Goal: Task Accomplishment & Management: Complete application form

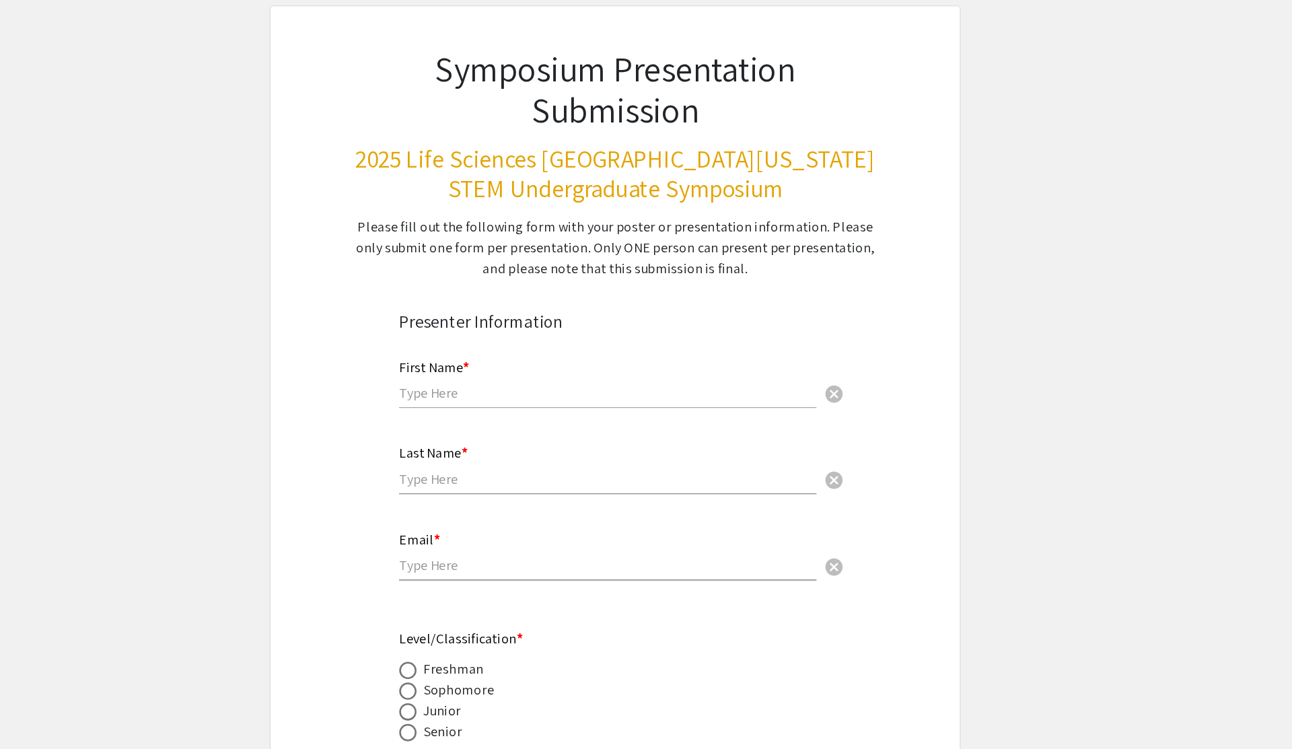
click at [732, 394] on div "First Name * cancel" at bounding box center [640, 371] width 325 height 51
type input "[PERSON_NAME]"
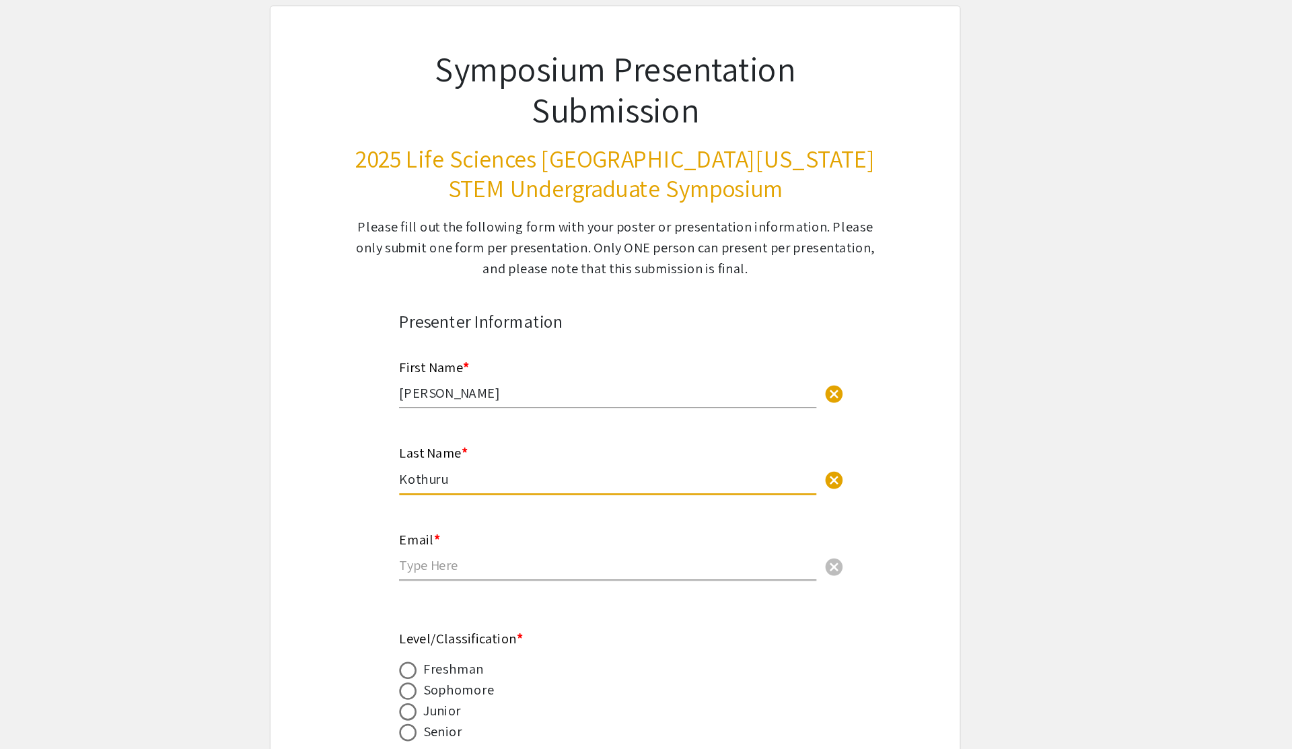
type input "Kothuru"
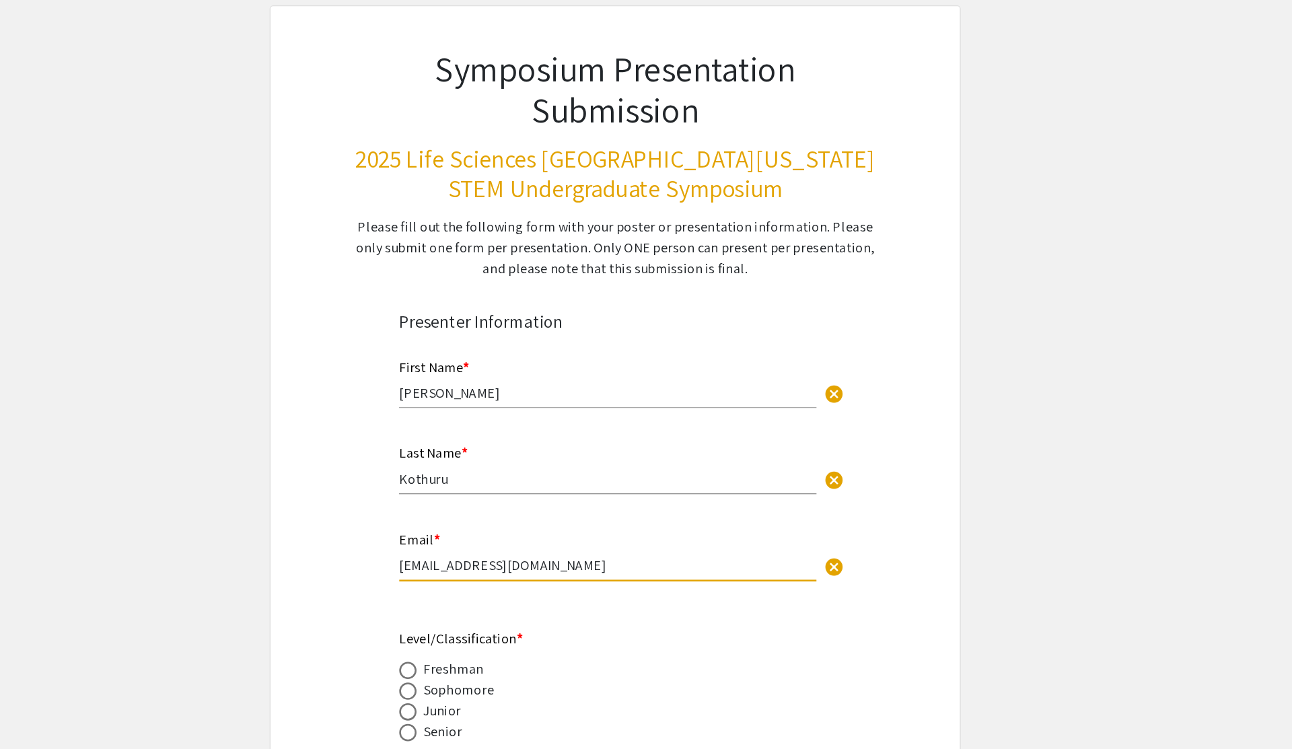
type input "[EMAIL_ADDRESS][DOMAIN_NAME]"
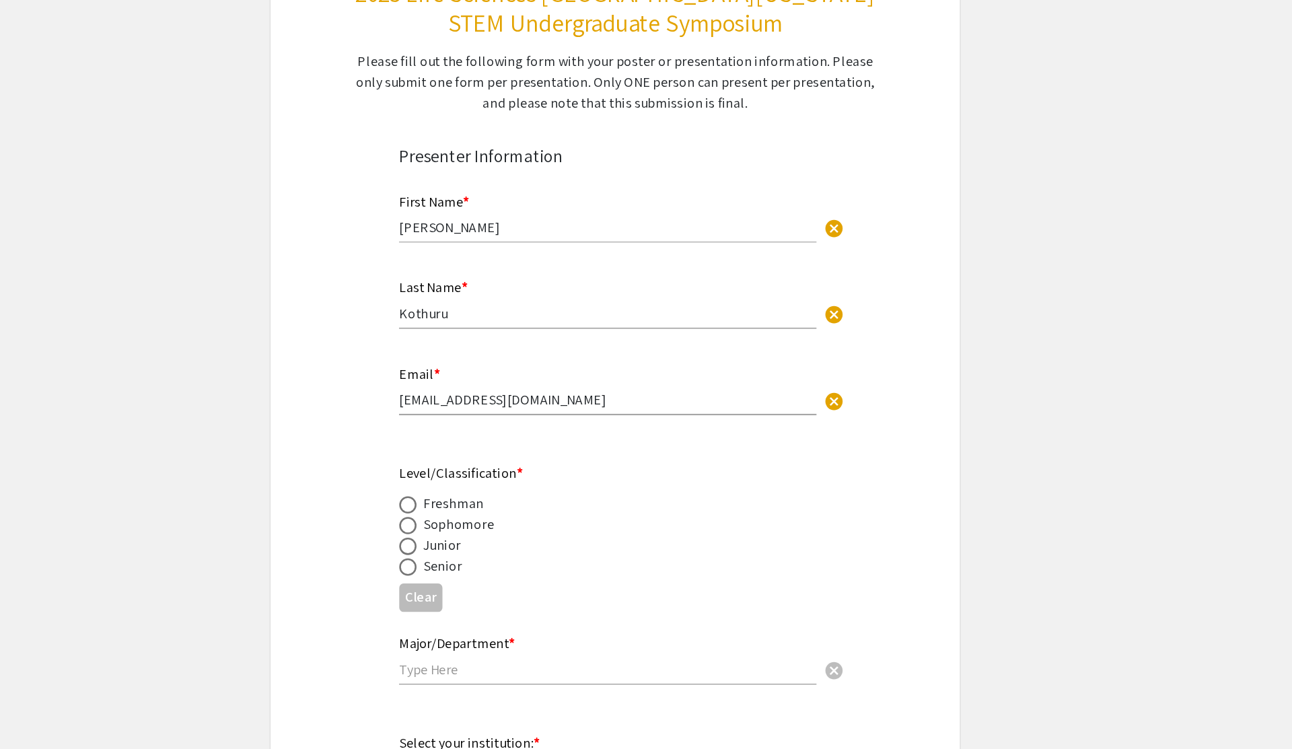
scroll to position [60, 0]
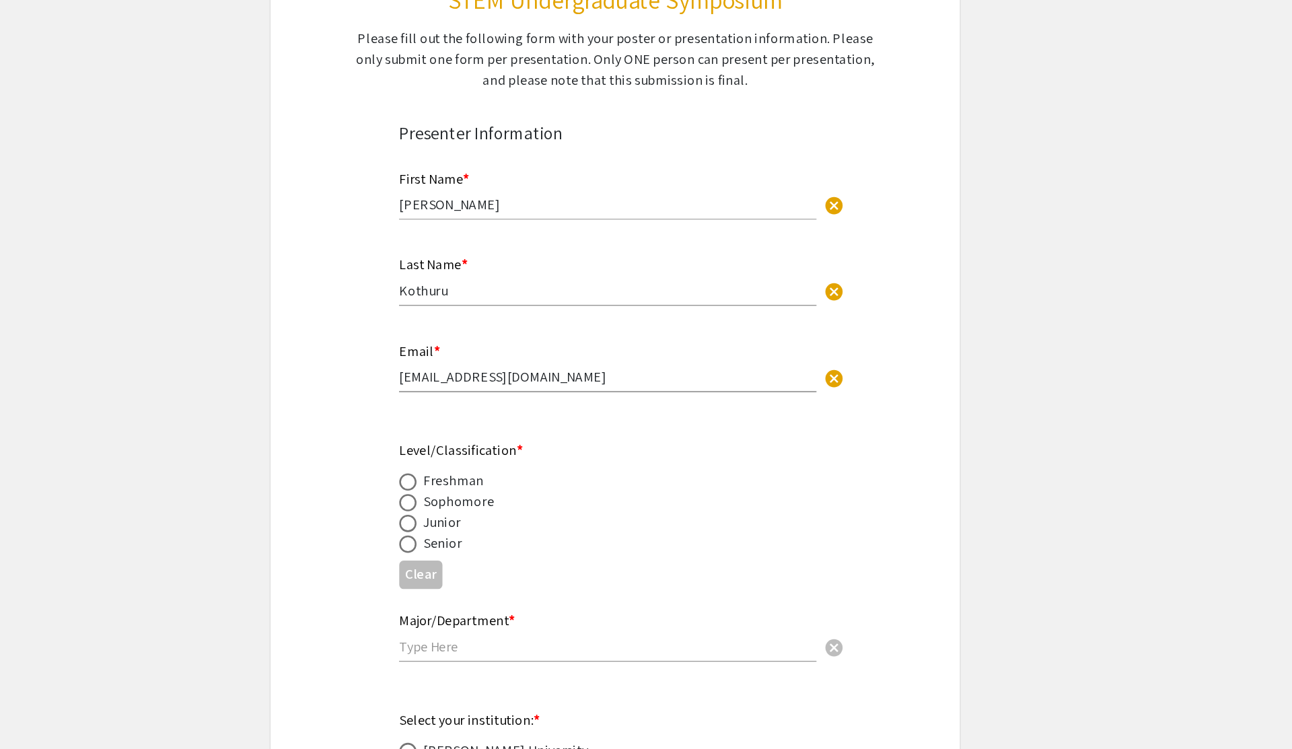
click at [484, 594] on span at bounding box center [484, 589] width 13 height 13
click at [484, 594] on input "radio" at bounding box center [484, 589] width 13 height 13
radio input "true"
click at [534, 665] on input "text" at bounding box center [640, 669] width 325 height 14
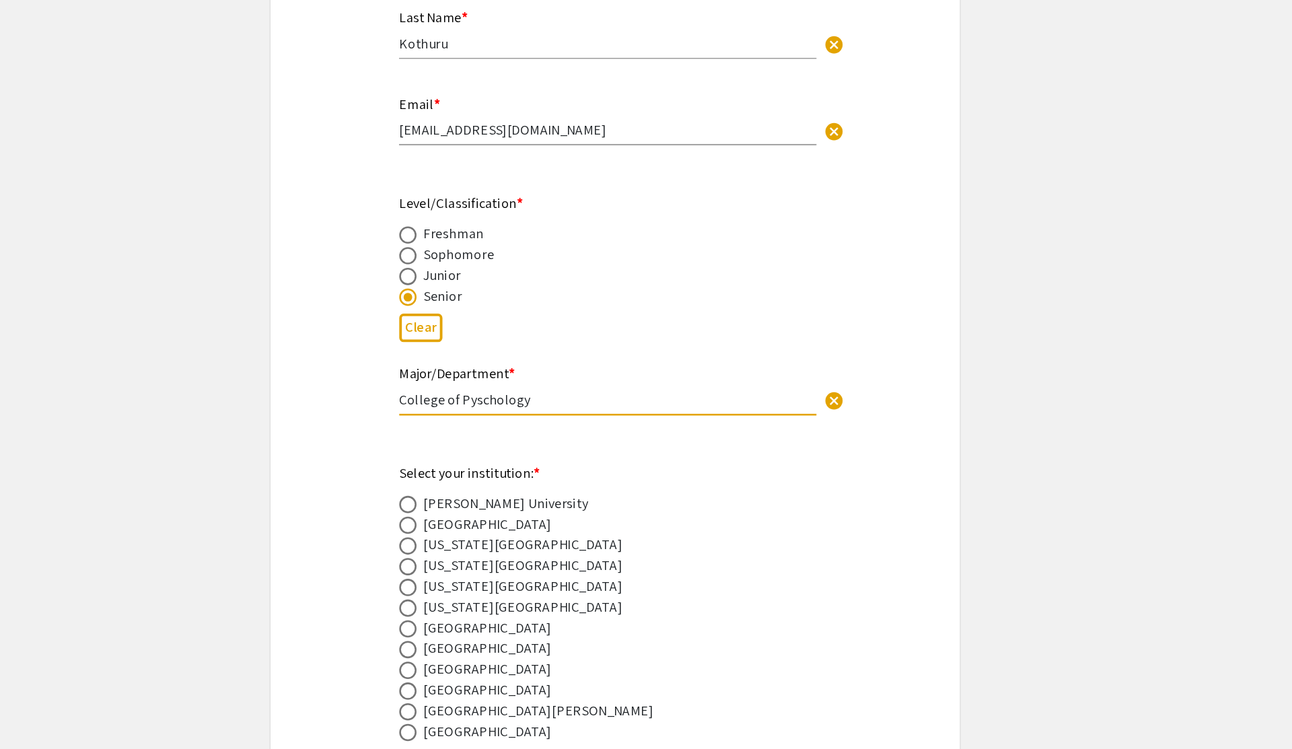
type input "College of Pyschology"
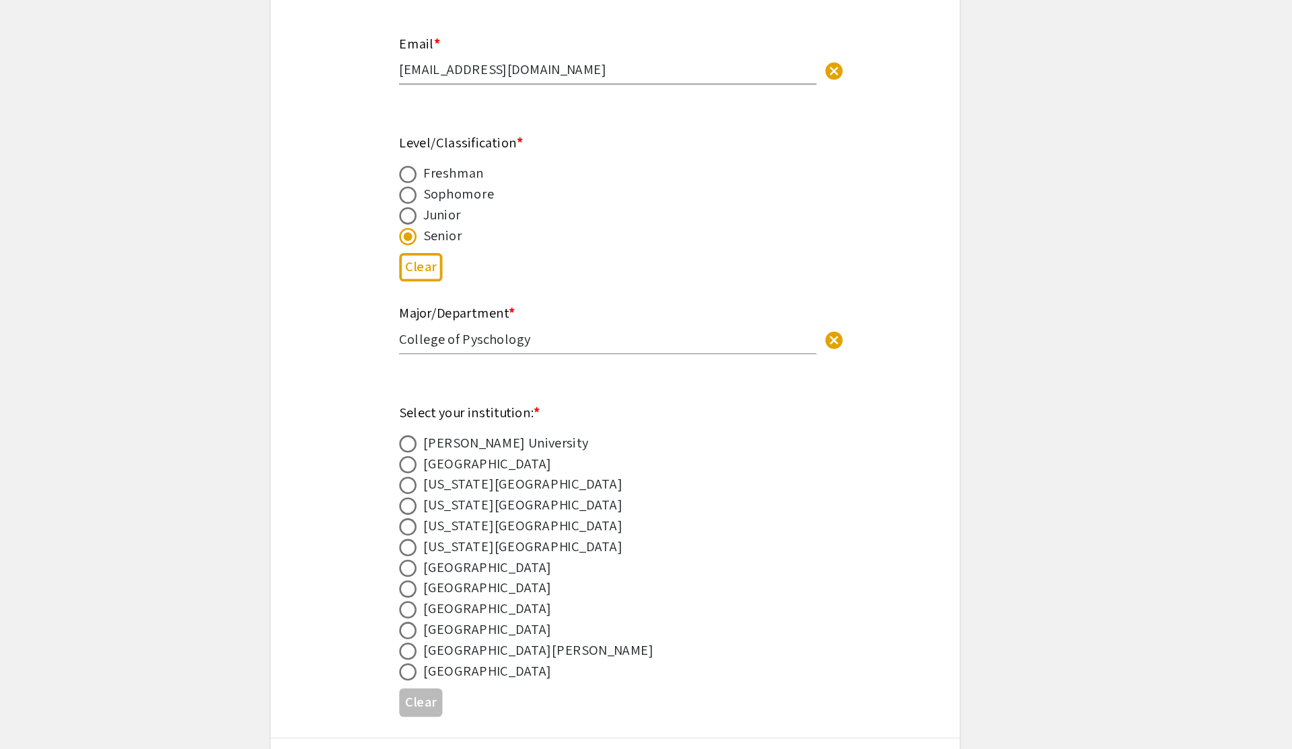
scroll to position [301, 0]
click at [483, 640] on span at bounding box center [484, 638] width 13 height 13
click at [483, 640] on input "radio" at bounding box center [484, 638] width 13 height 13
radio input "true"
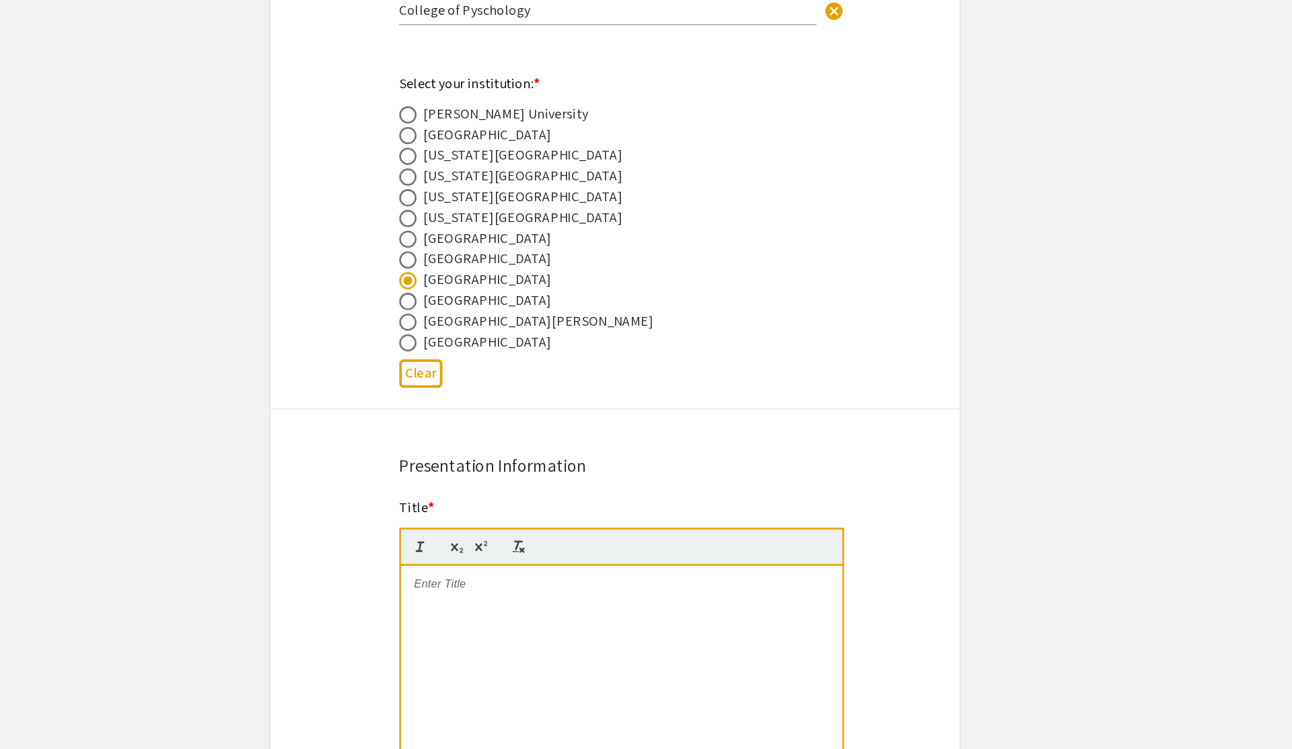
scroll to position [615, 0]
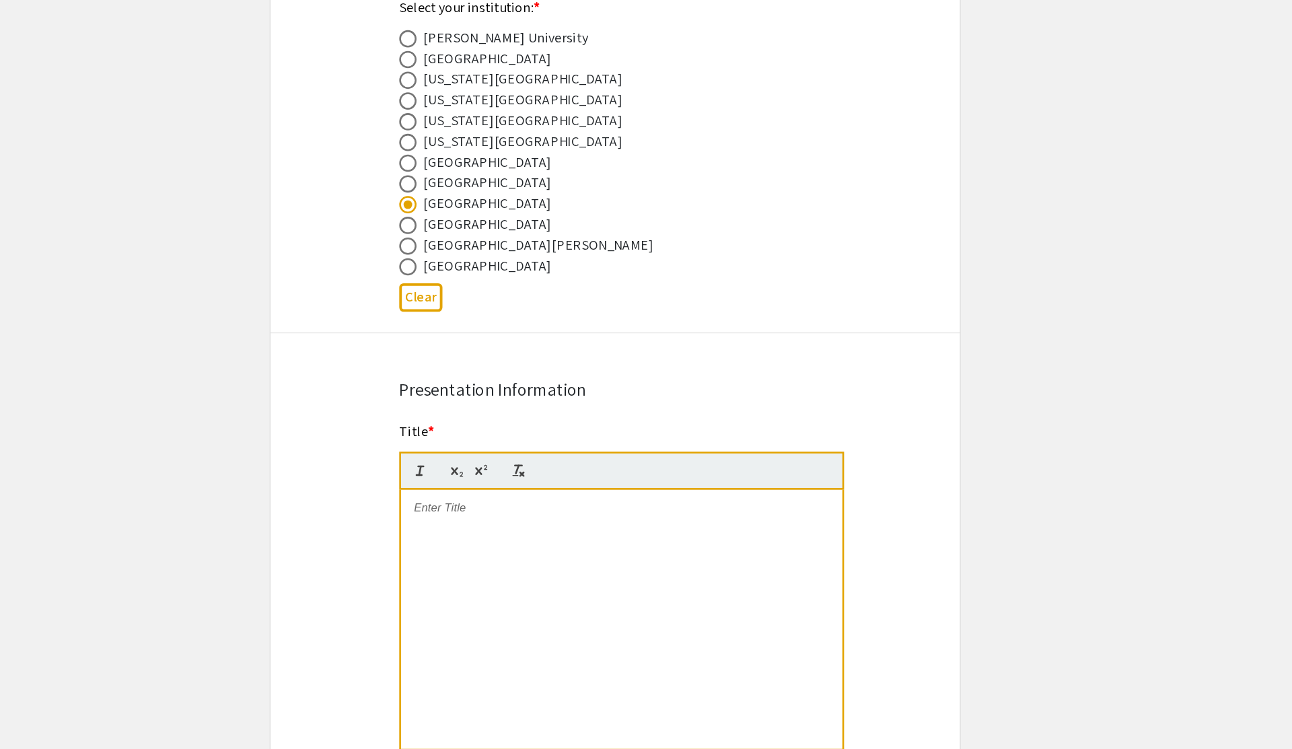
click at [501, 616] on div at bounding box center [651, 648] width 344 height 202
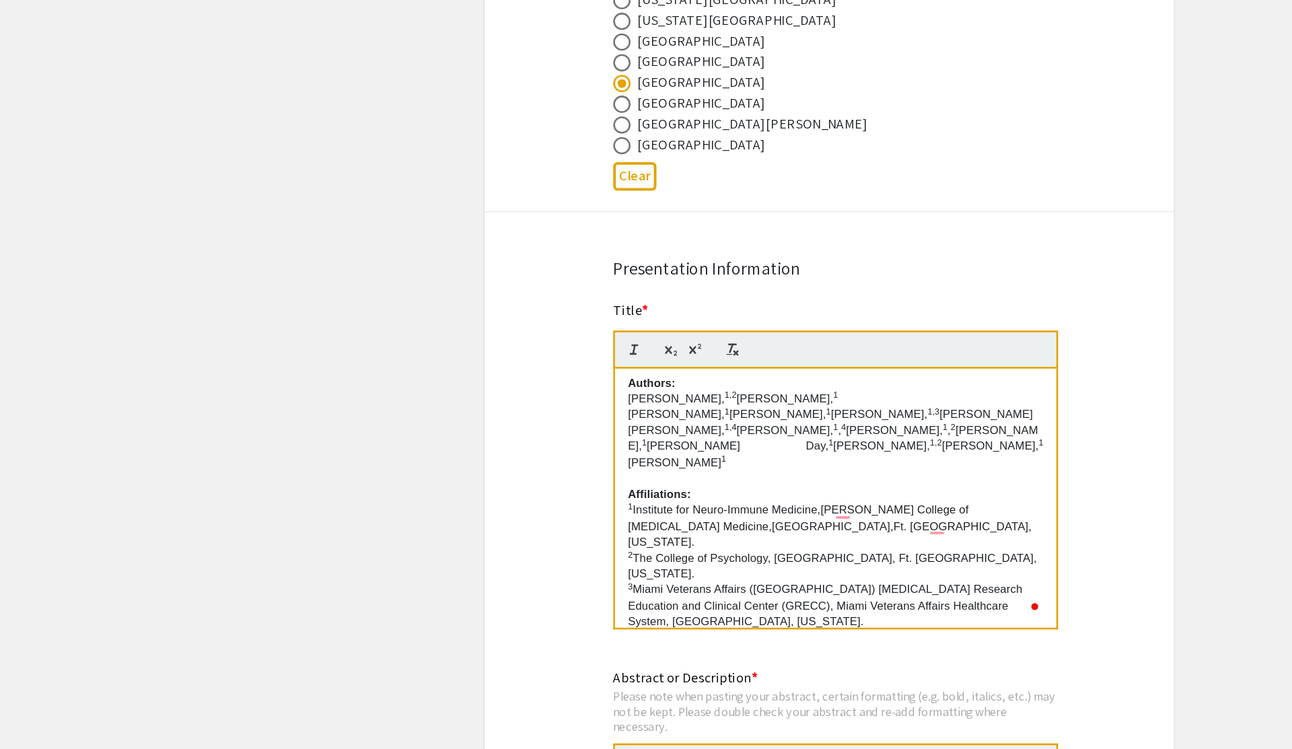
scroll to position [0, 0]
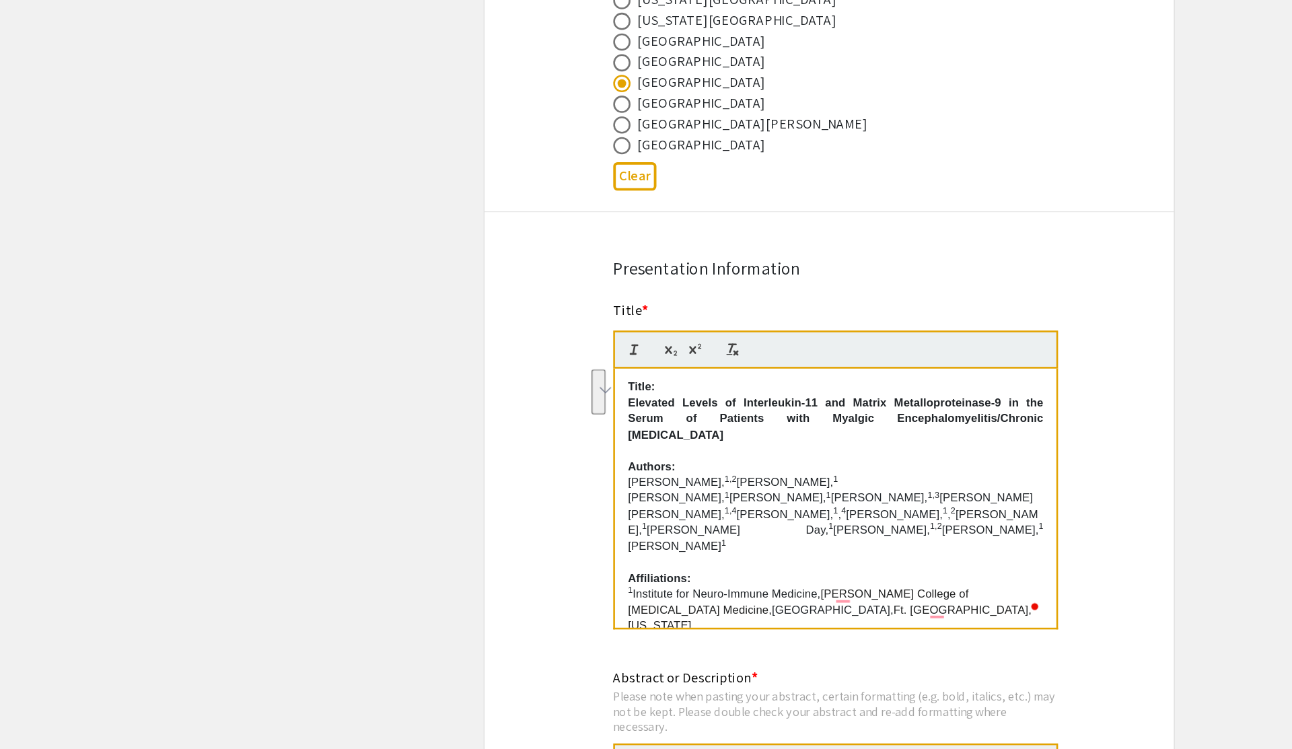
drag, startPoint x: 487, startPoint y: 454, endPoint x: 550, endPoint y: 484, distance: 69.2
click at [550, 484] on div "Title: Elevated Levels of Interleukin-11 and Matrix Metalloproteinase-9 in the …" at bounding box center [651, 526] width 344 height 202
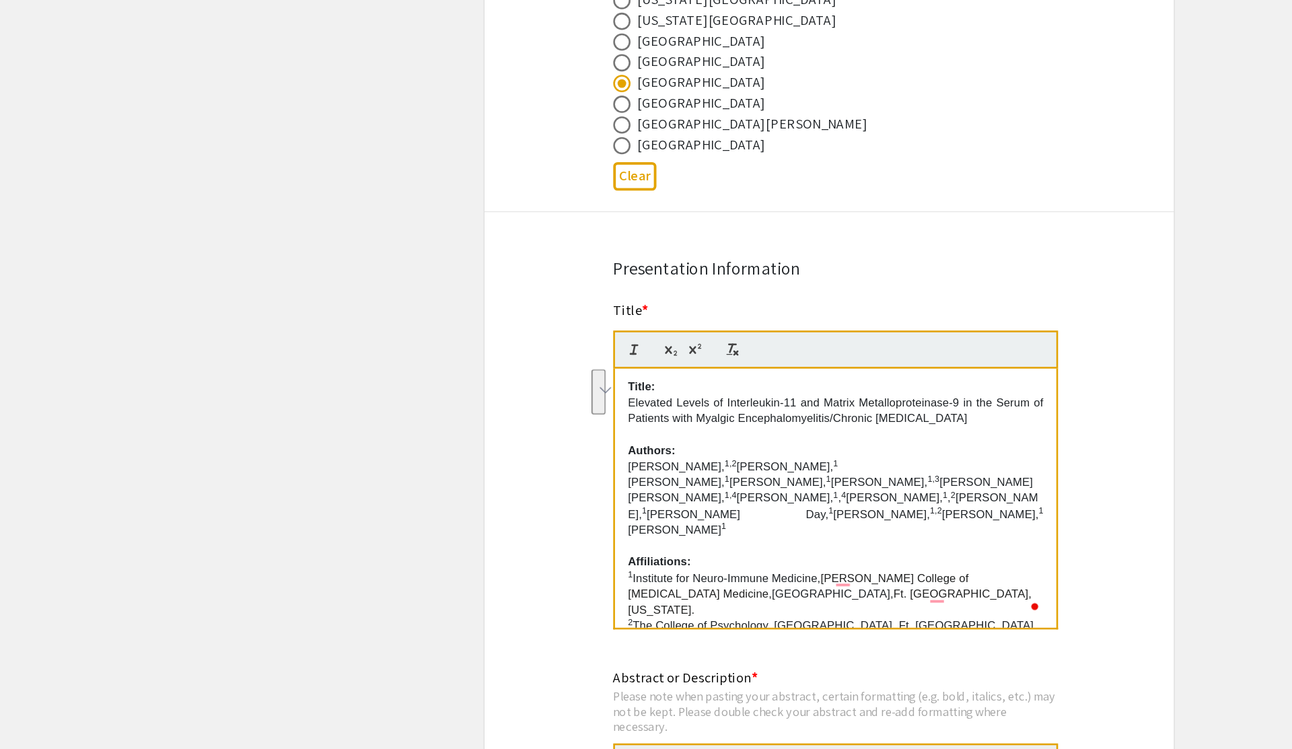
click at [559, 481] on p "To enrich screen reader interactions, please activate Accessibility in Grammarl…" at bounding box center [651, 477] width 324 height 12
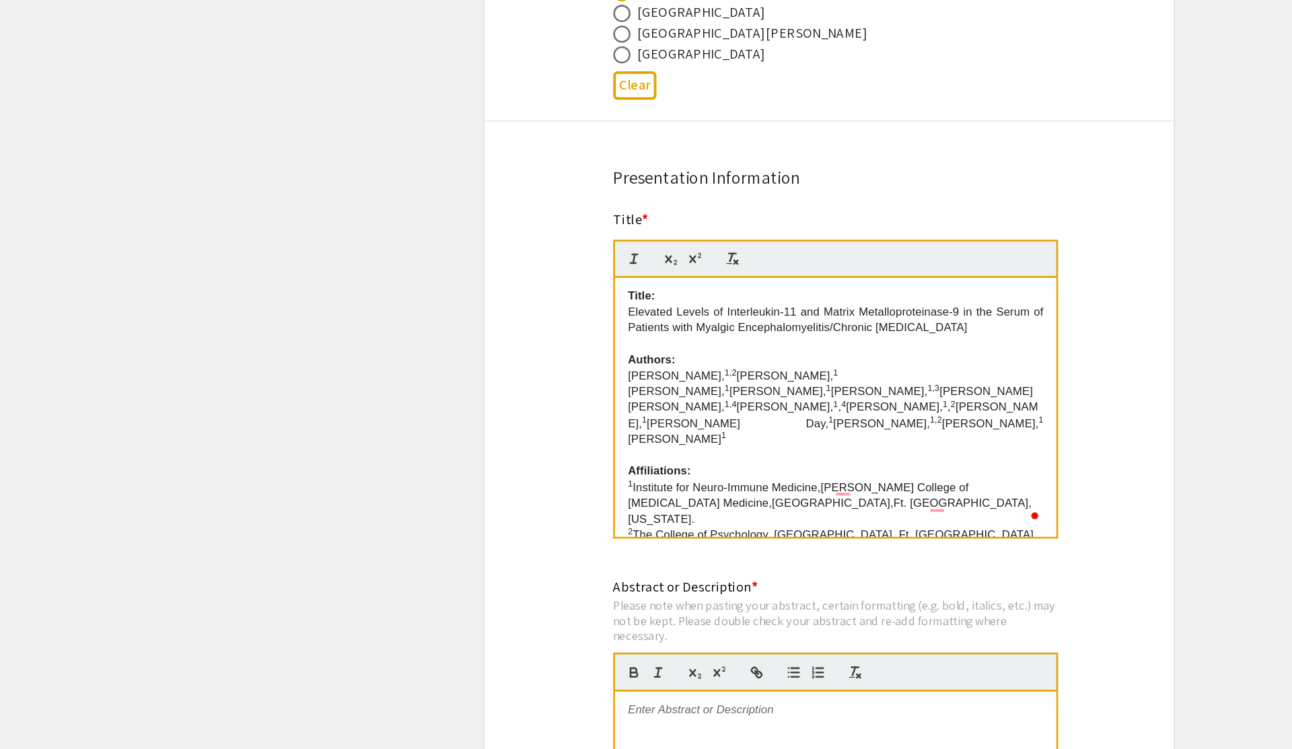
scroll to position [809, 0]
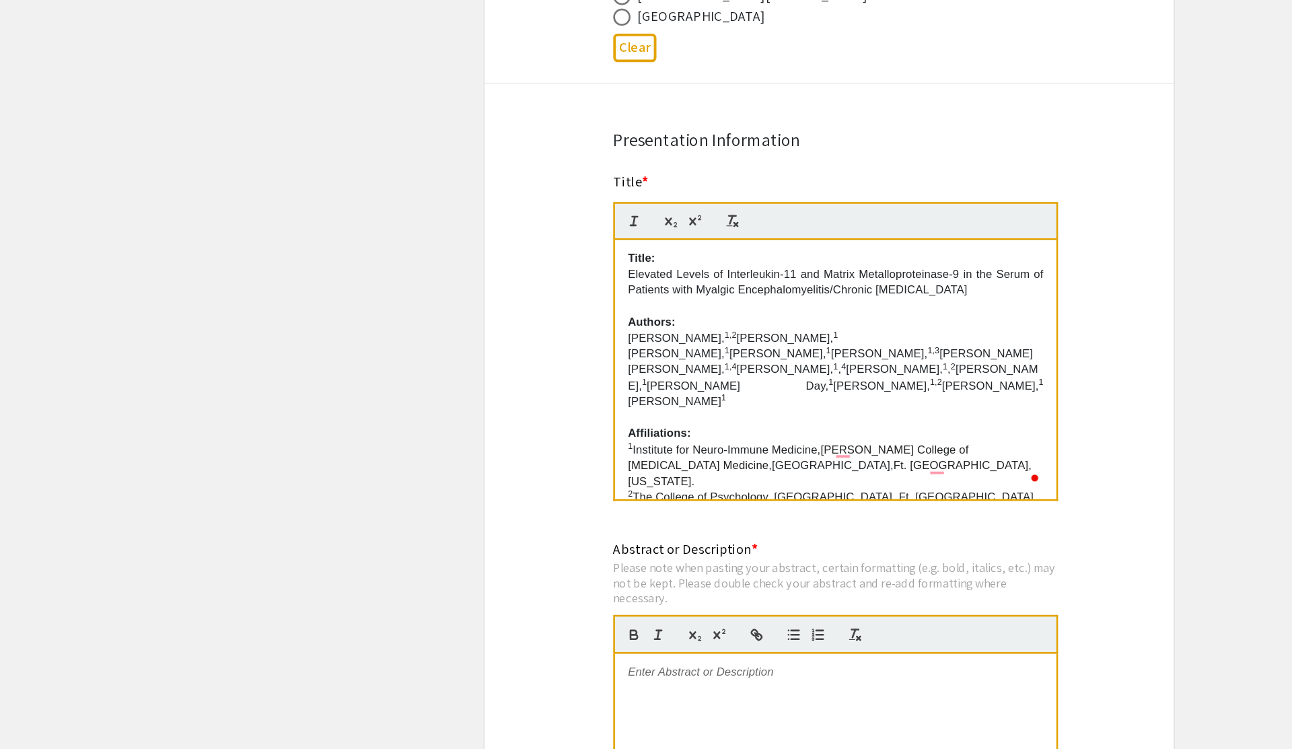
click at [569, 518] on p "1 Institute for Neuro-Immune Medicine, [PERSON_NAME] College of [MEDICAL_DATA] …" at bounding box center [651, 528] width 324 height 37
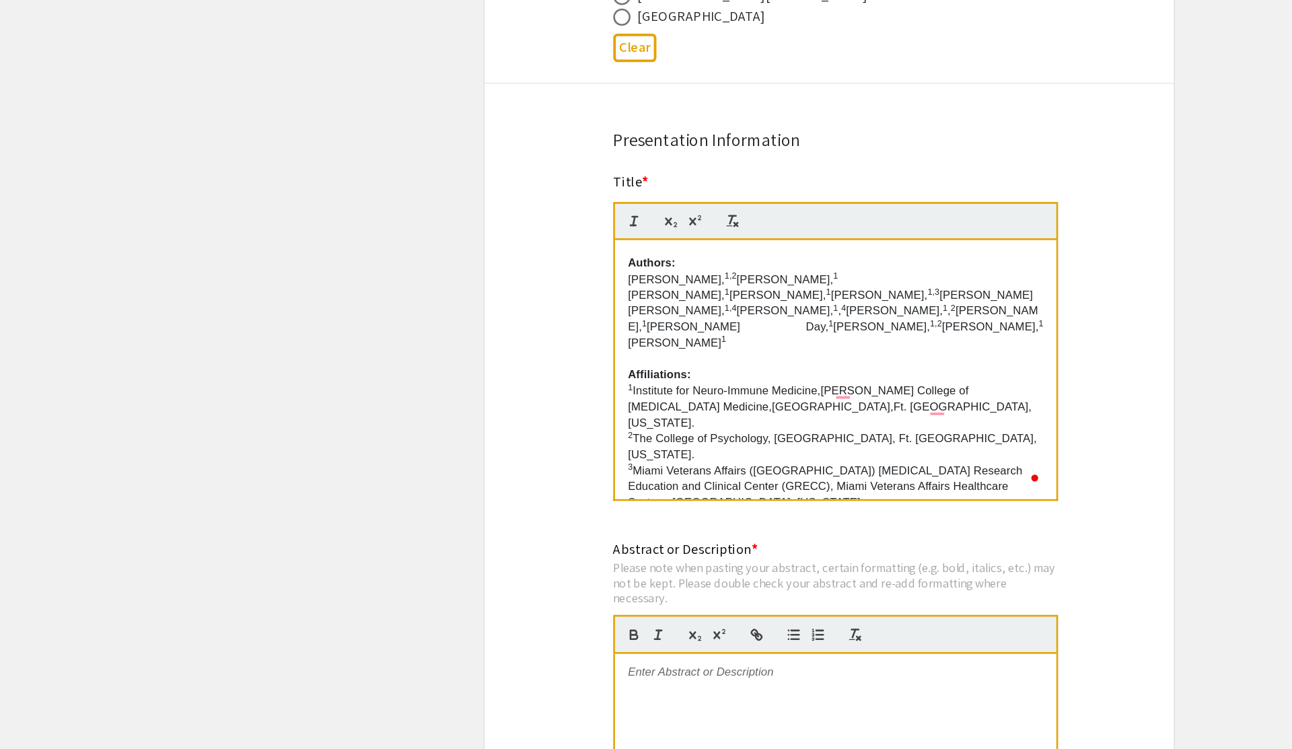
scroll to position [0, 0]
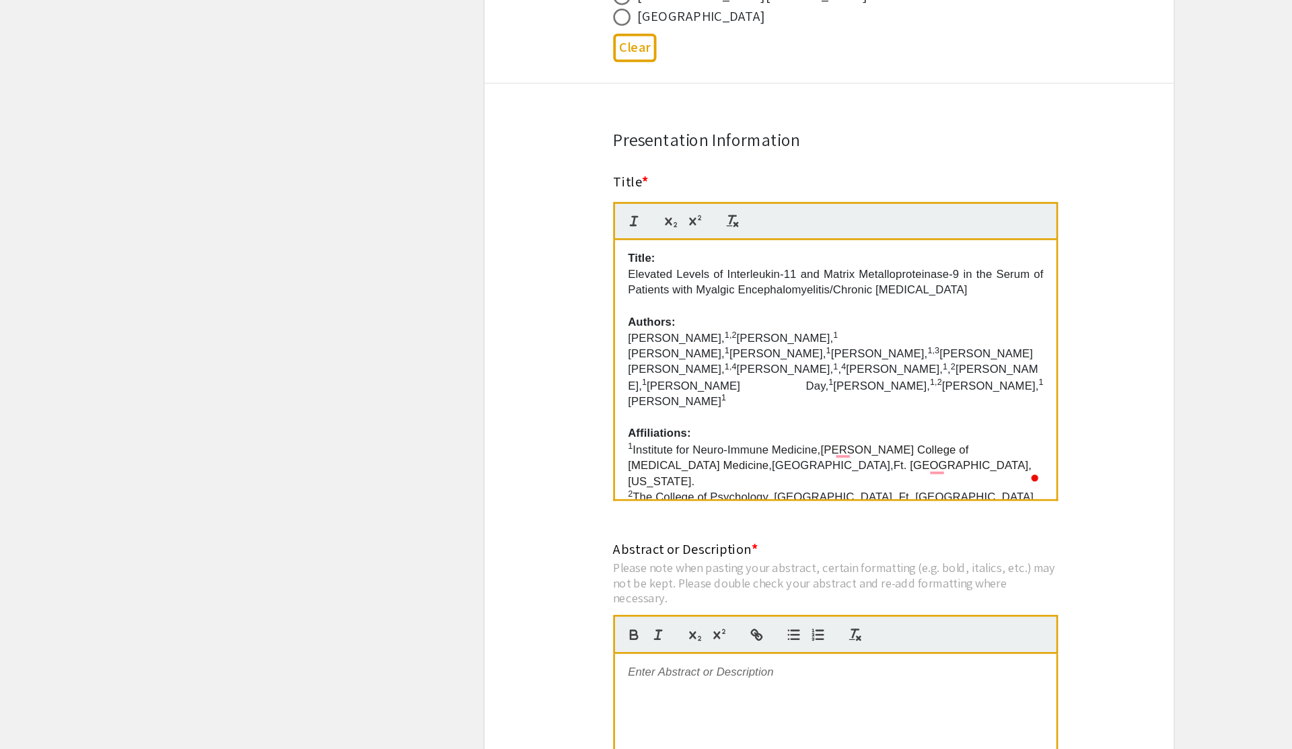
click at [412, 578] on div "Symposium Presentation Submission 2025 Life Sciences [GEOGRAPHIC_DATA][US_STATE…" at bounding box center [646, 488] width 538 height 2428
click at [648, 485] on p "To enrich screen reader interactions, please activate Accessibility in Grammarl…" at bounding box center [651, 491] width 324 height 12
click at [1006, 515] on app-submissions "Symposium Presentation Submission 2025 Life Sciences [GEOGRAPHIC_DATA][US_STATE…" at bounding box center [646, 488] width 1292 height 2428
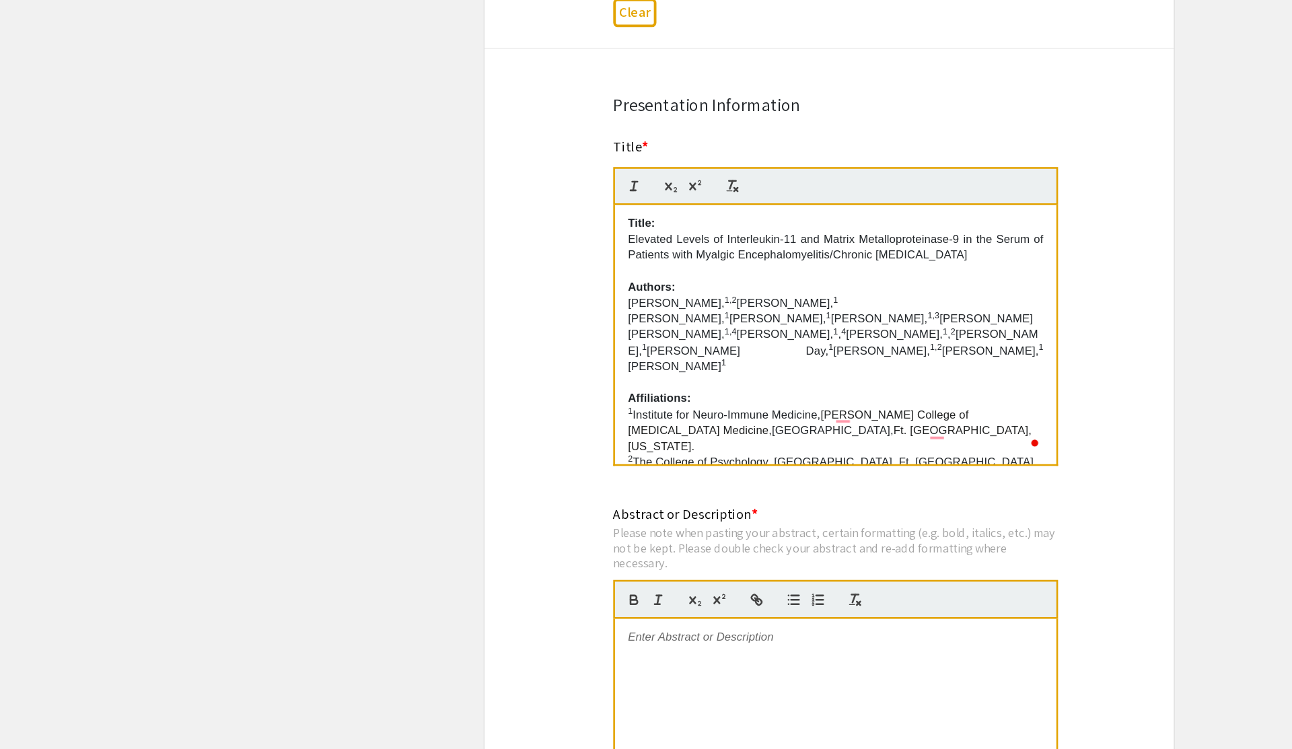
scroll to position [868, 0]
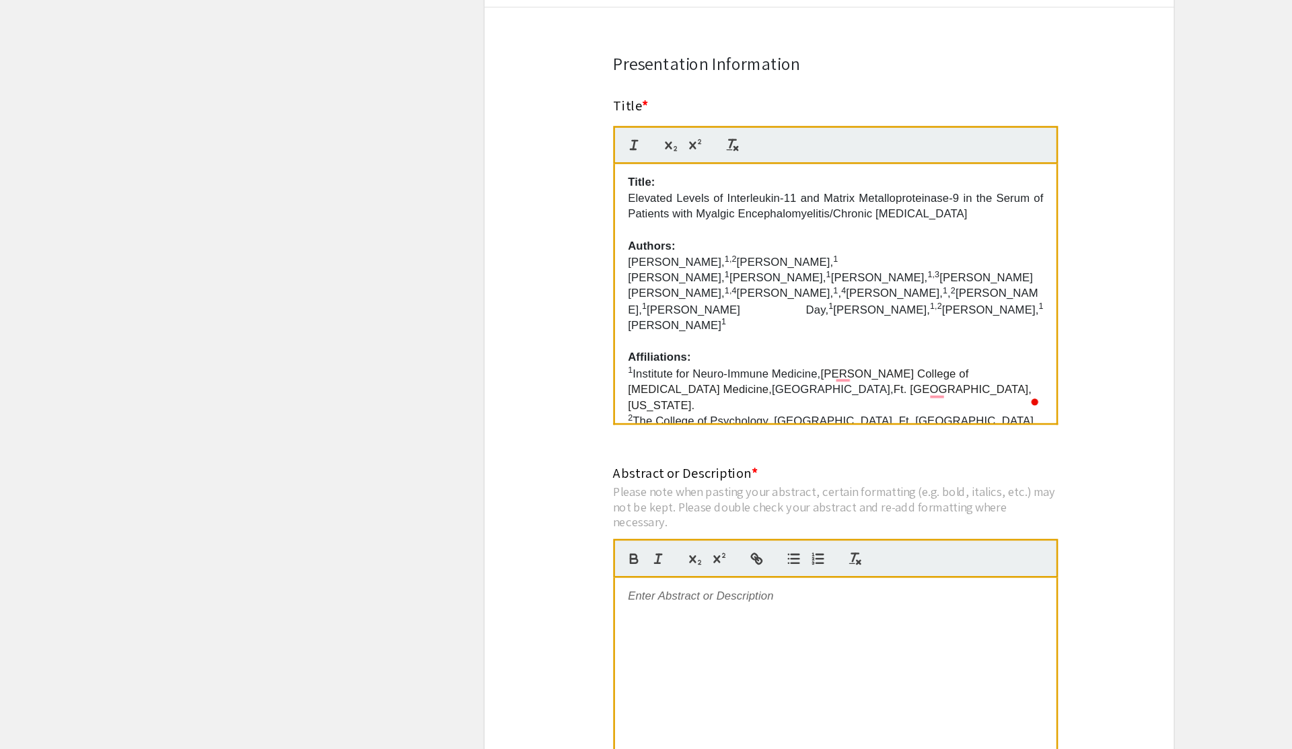
click at [738, 669] on div "To enrich screen reader interactions, please activate Accessibility in Grammarl…" at bounding box center [651, 716] width 344 height 202
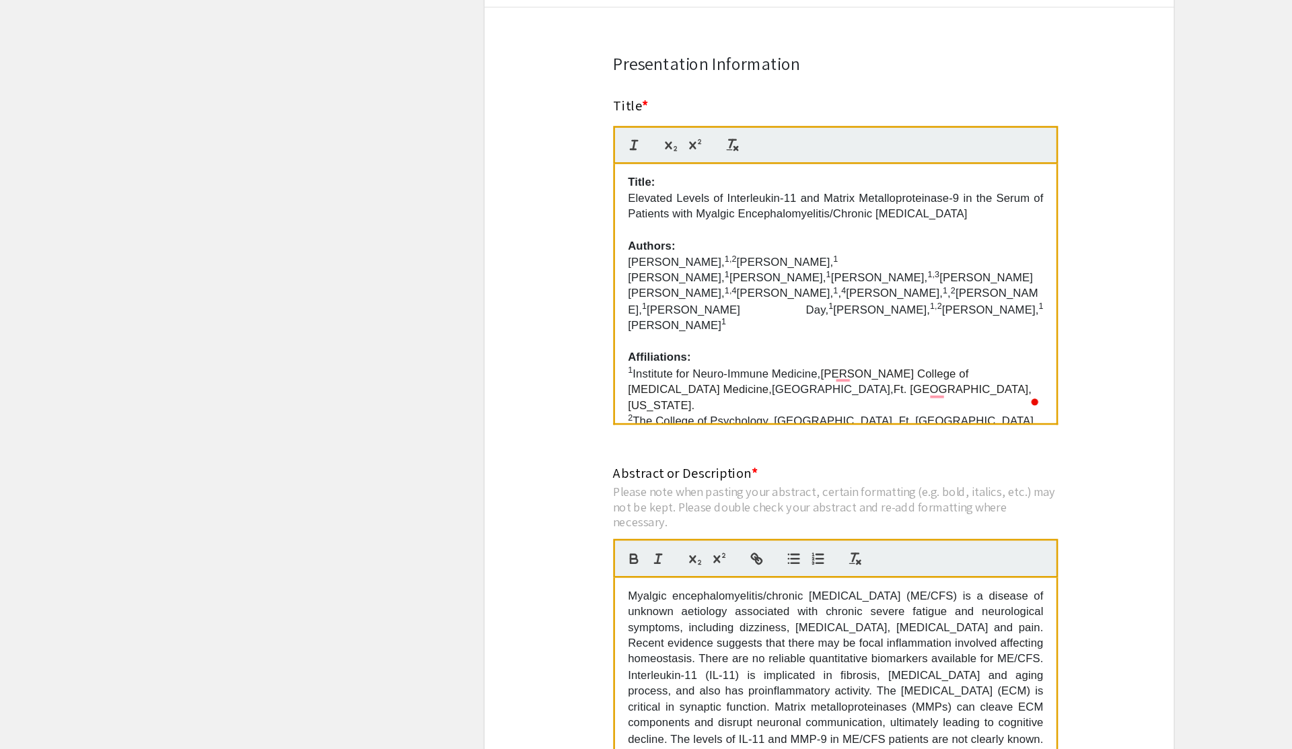
scroll to position [0, 0]
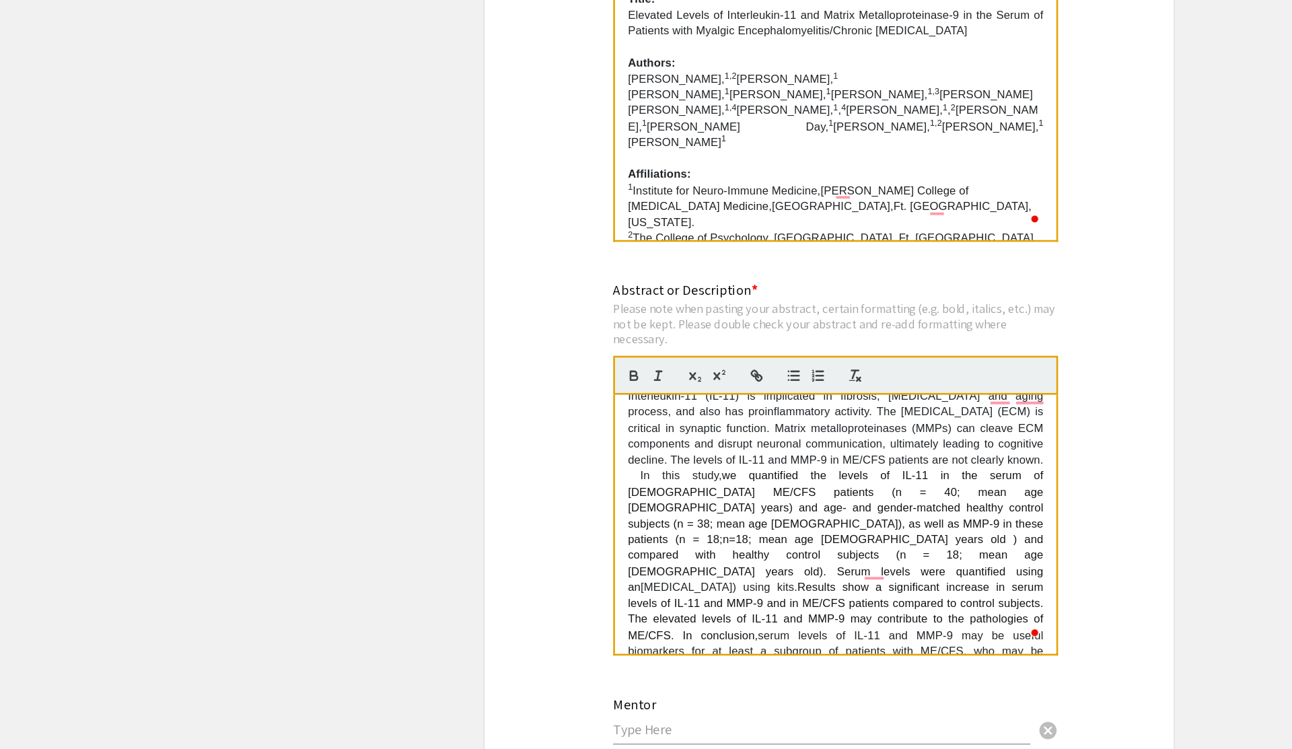
click at [936, 575] on app-submissions "Symposium Presentation Submission 2025 Life Sciences [GEOGRAPHIC_DATA][US_STATE…" at bounding box center [646, 286] width 1292 height 2428
click at [878, 581] on div "Symposium Presentation Submission 2025 Life Sciences [GEOGRAPHIC_DATA][US_STATE…" at bounding box center [646, 286] width 538 height 2428
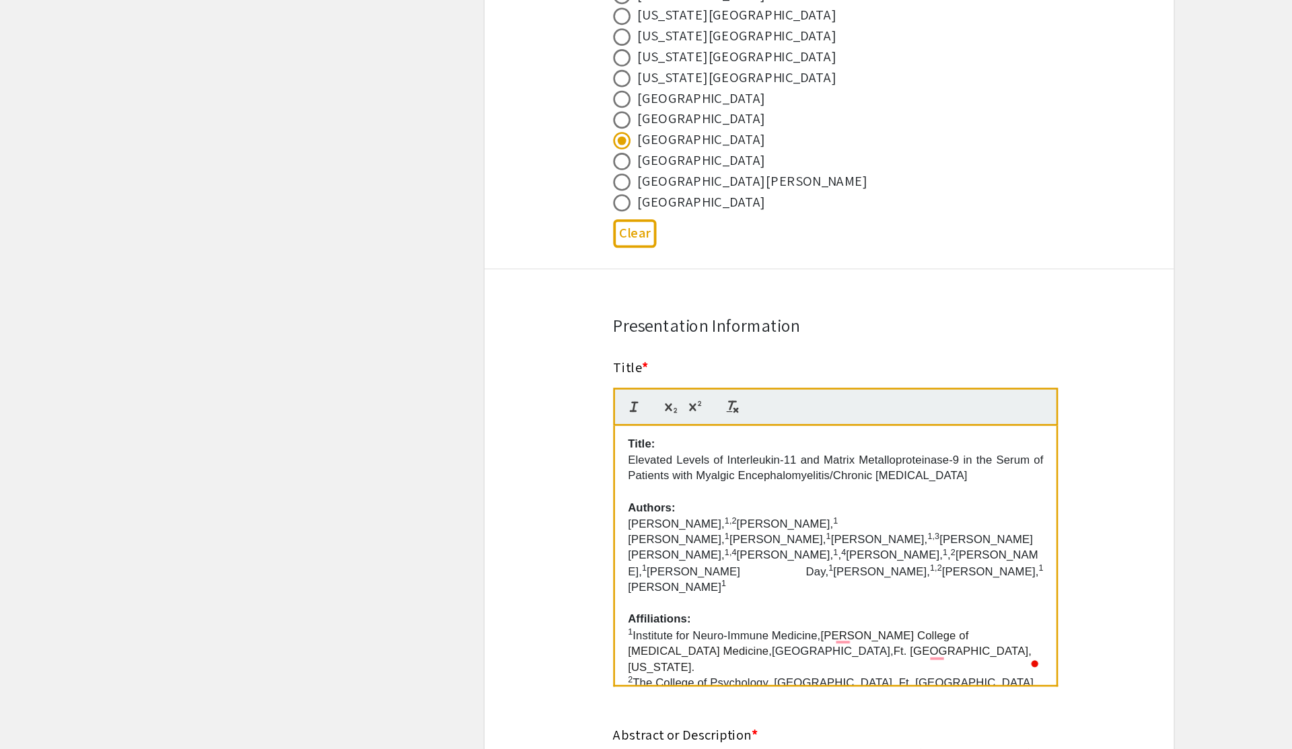
click at [940, 537] on app-submissions "Symposium Presentation Submission 2025 Life Sciences [GEOGRAPHIC_DATA][US_STATE…" at bounding box center [646, 632] width 1292 height 2428
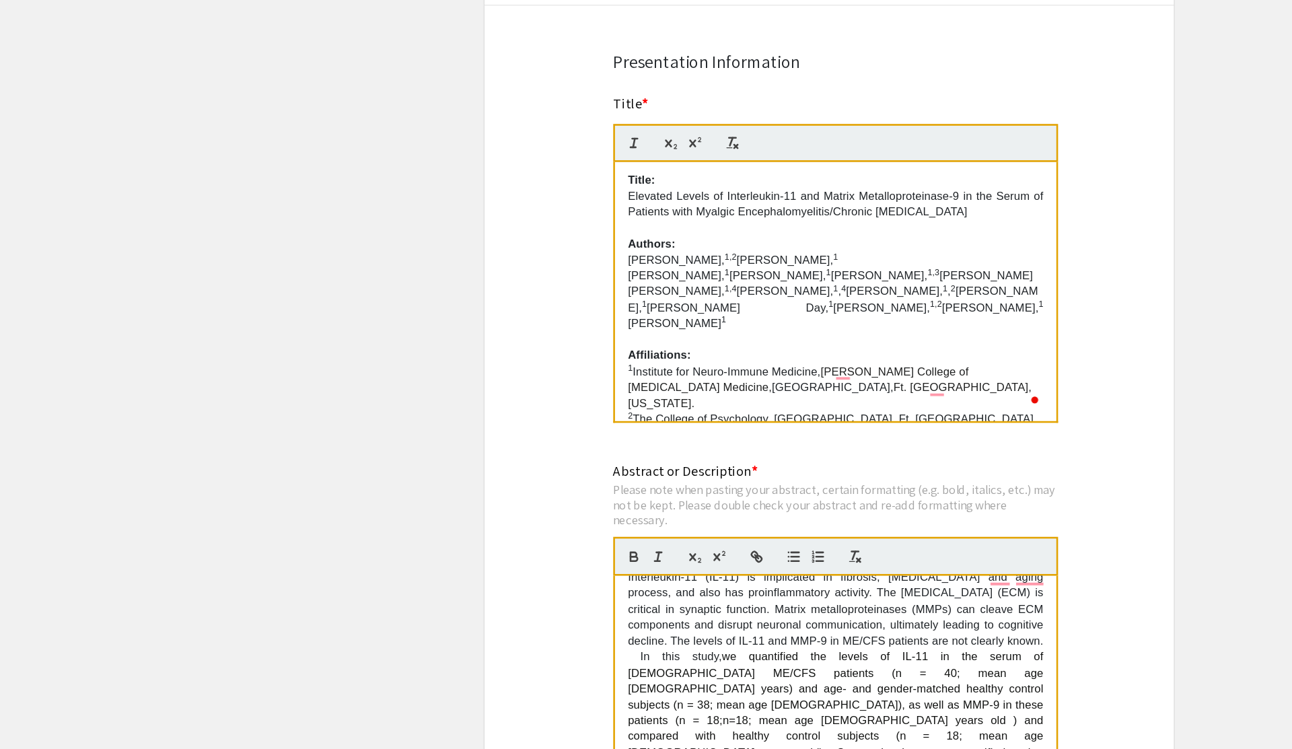
click at [779, 486] on p "2 The College of Psychology, [GEOGRAPHIC_DATA], Ft. [GEOGRAPHIC_DATA], [US_STAT…" at bounding box center [651, 498] width 324 height 25
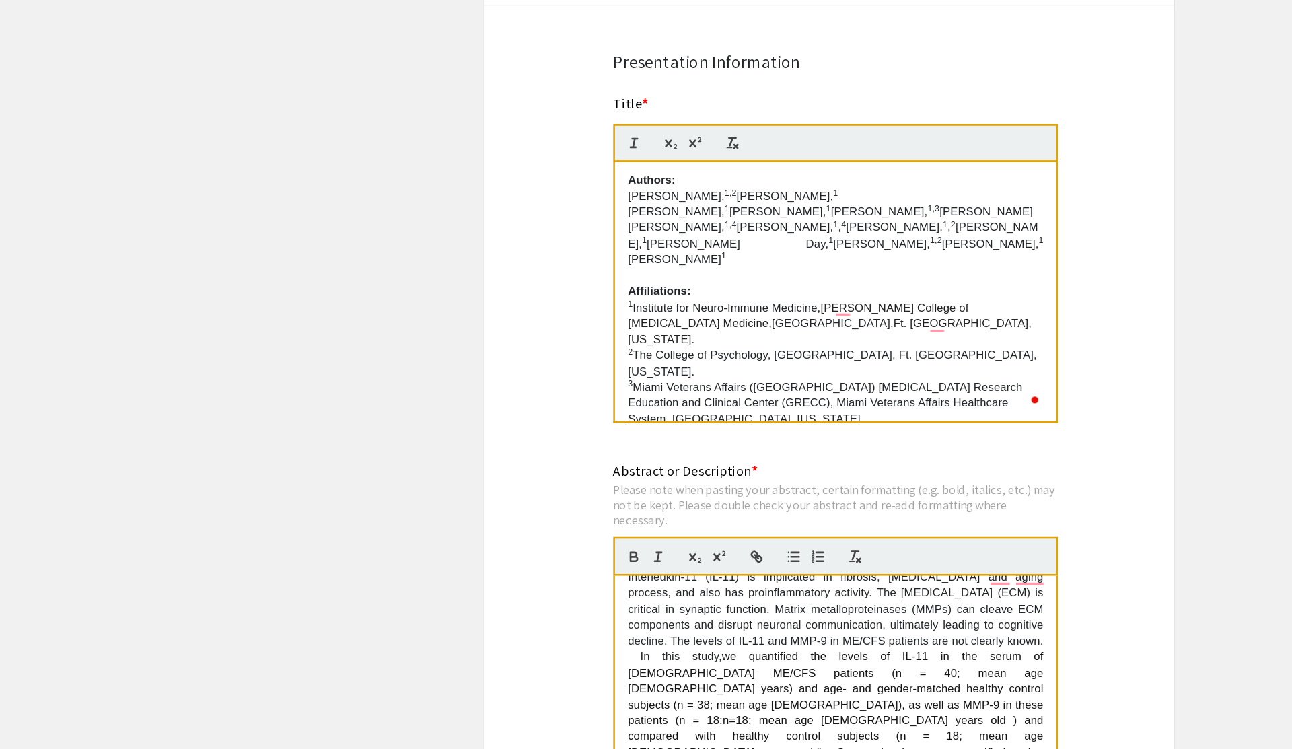
click at [975, 500] on app-submissions "Symposium Presentation Submission 2025 Life Sciences [GEOGRAPHIC_DATA][US_STATE…" at bounding box center [646, 426] width 1292 height 2428
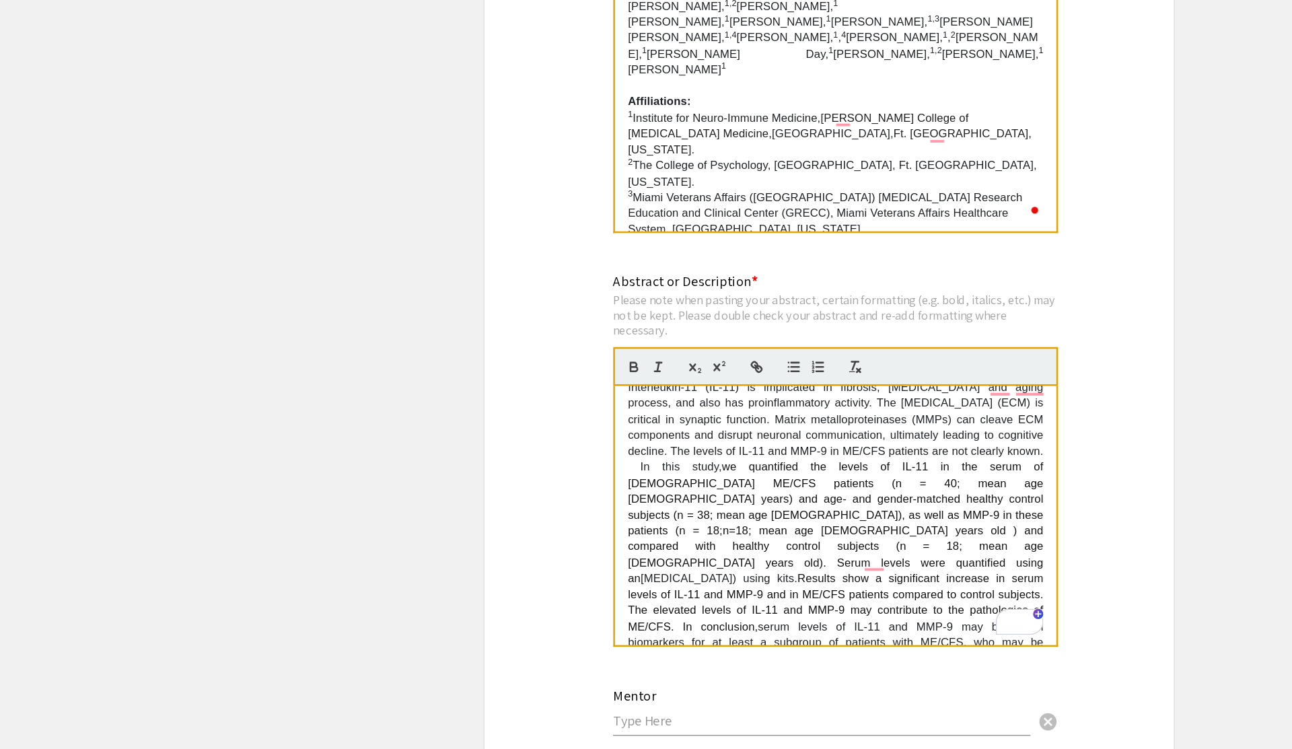
click at [738, 556] on span "we quantified the levels of IL-11 in the serum of [DEMOGRAPHIC_DATA] ME/CFS pat…" at bounding box center [652, 572] width 326 height 97
click at [952, 472] on app-submissions "Symposium Presentation Submission 2025 Life Sciences [GEOGRAPHIC_DATA][US_STATE…" at bounding box center [646, 279] width 1292 height 2428
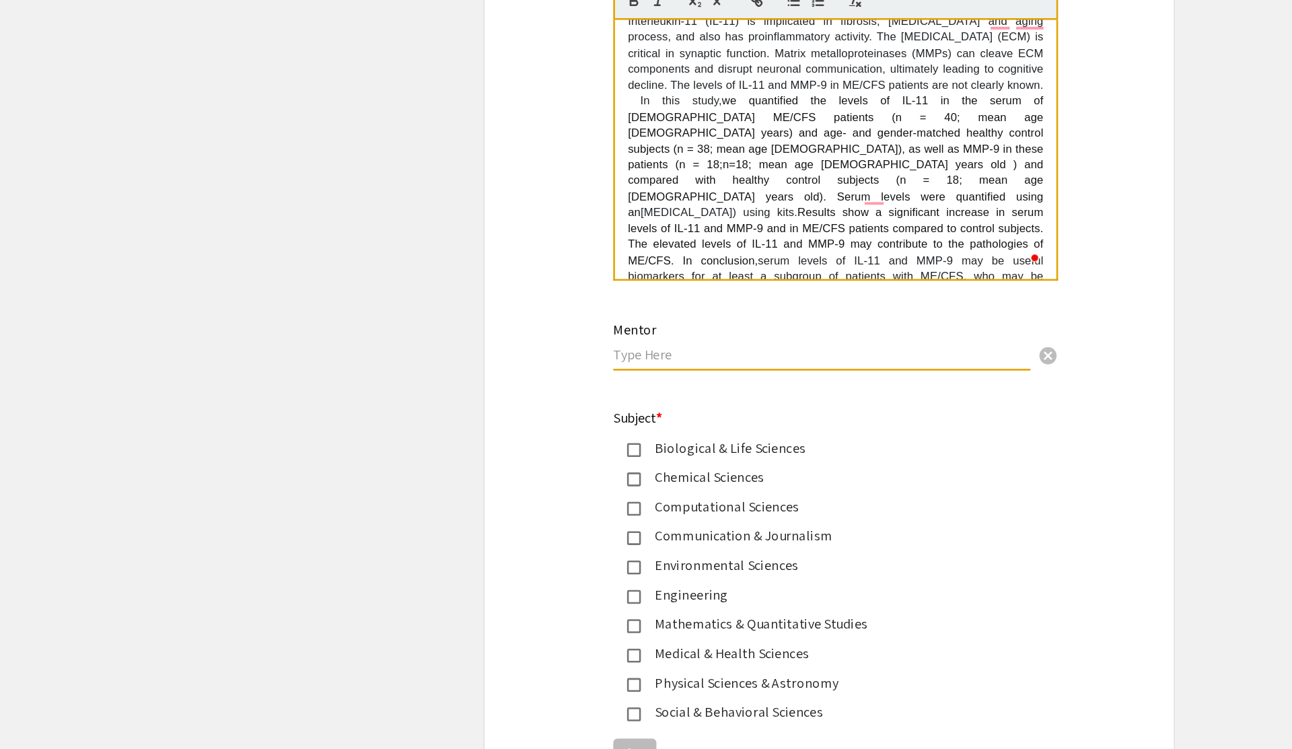
click at [658, 448] on input "text" at bounding box center [640, 442] width 325 height 14
type input "d"
click at [471, 459] on div "Mentor [PERSON_NAME] [PERSON_NAME] cancel This field is required." at bounding box center [646, 442] width 357 height 57
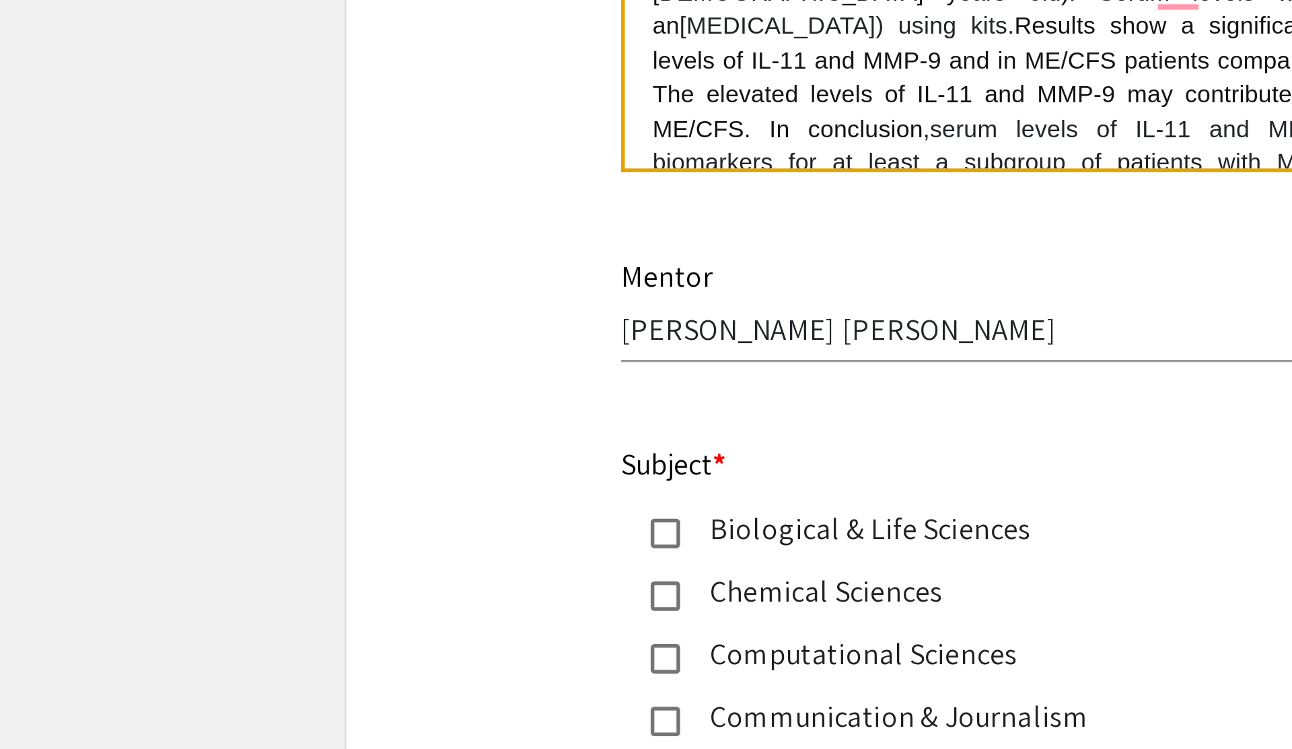
click at [535, 423] on div "Mentor [PERSON_NAME] [PERSON_NAME] cancel" at bounding box center [640, 429] width 325 height 51
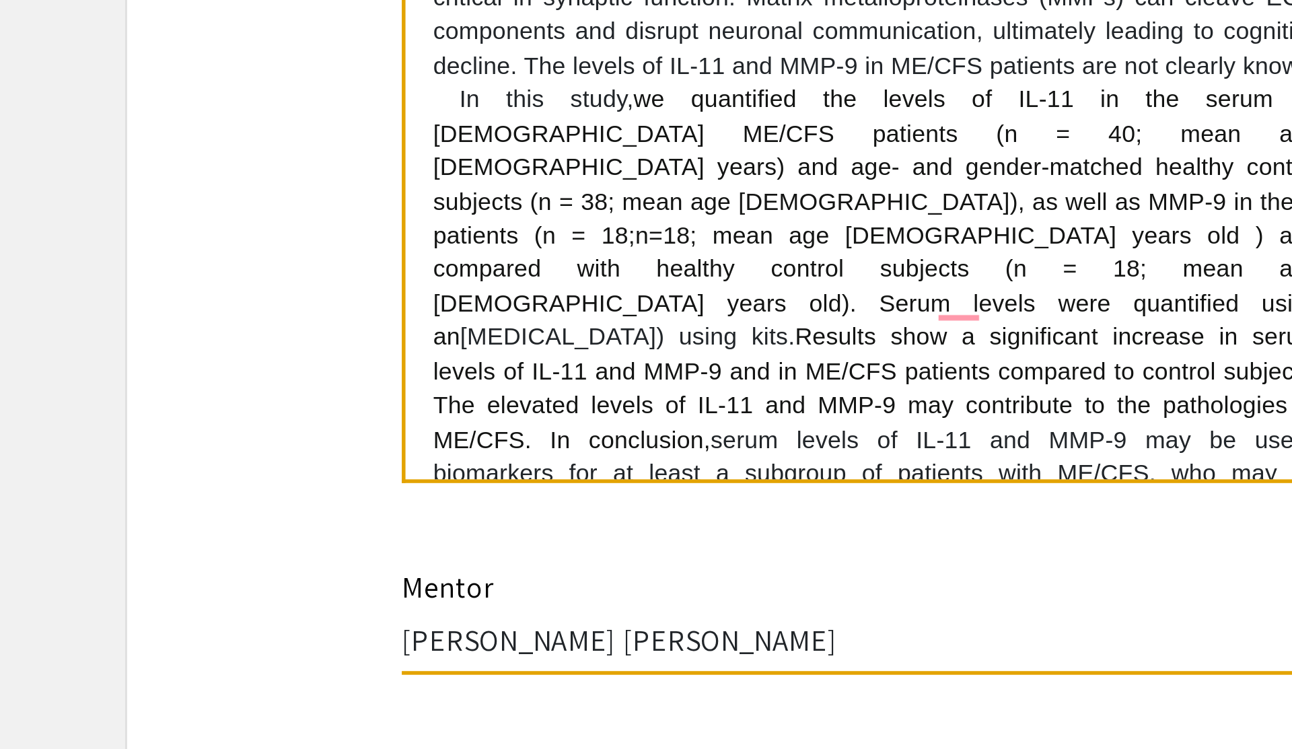
click at [615, 448] on input "[PERSON_NAME] [PERSON_NAME]" at bounding box center [640, 442] width 325 height 14
paste input "Kempuraj Duraisamy1"
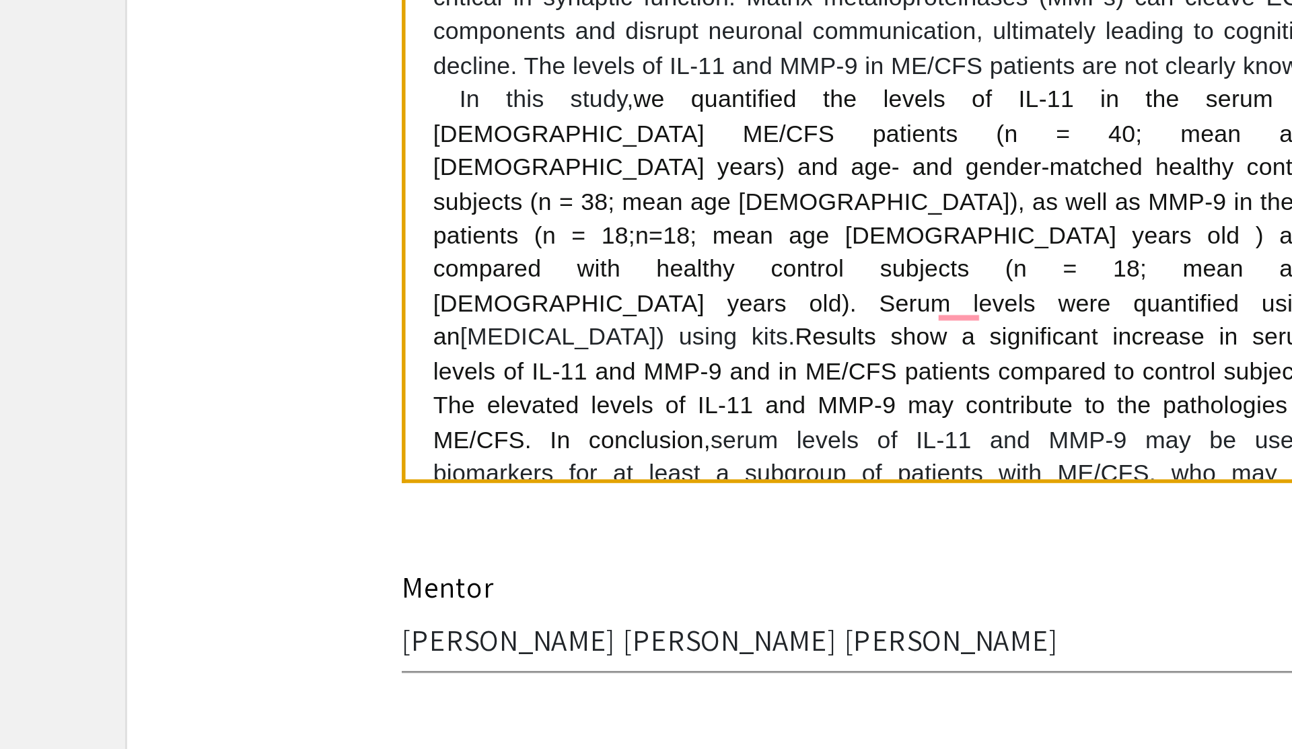
click at [576, 432] on div "Mentor [PERSON_NAME] [PERSON_NAME] [PERSON_NAME] cancel" at bounding box center [640, 429] width 325 height 51
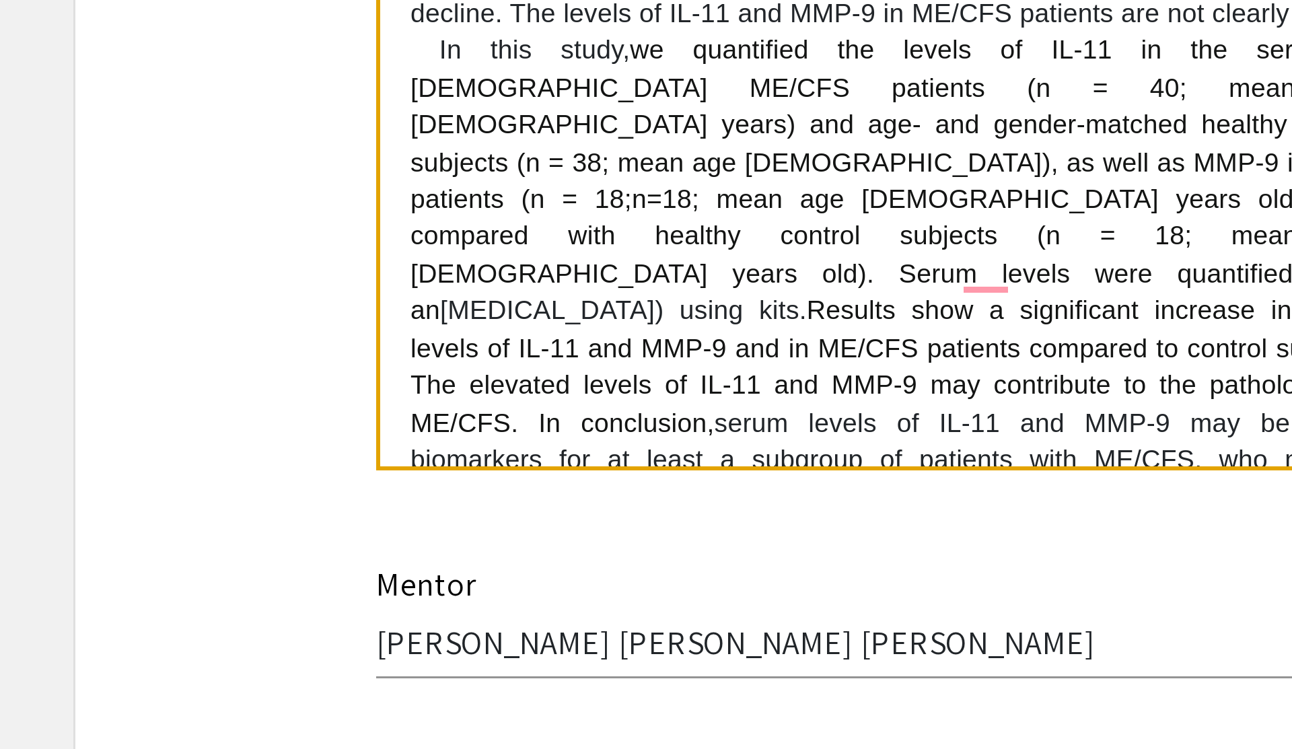
click at [549, 424] on div "Mentor [PERSON_NAME] [PERSON_NAME] [PERSON_NAME] cancel" at bounding box center [640, 429] width 325 height 51
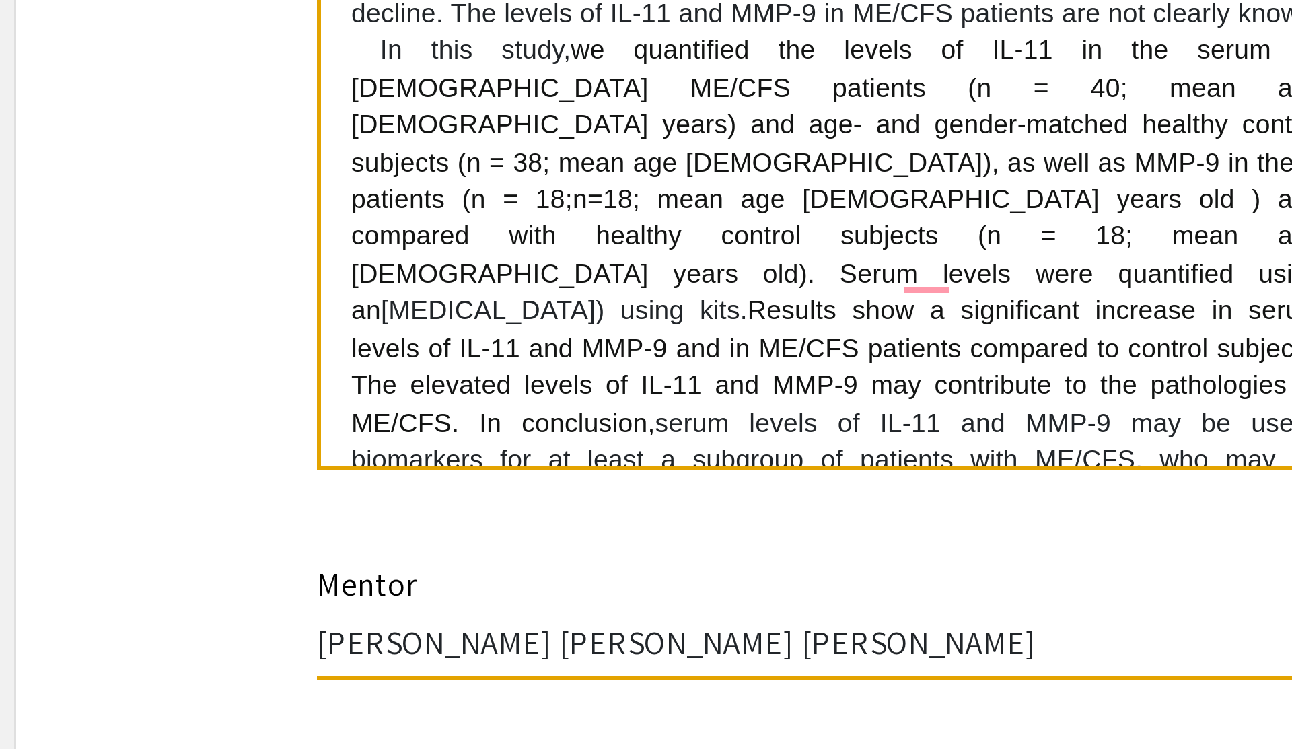
drag, startPoint x: 690, startPoint y: 450, endPoint x: 587, endPoint y: 449, distance: 102.9
click at [587, 449] on input "[PERSON_NAME] [PERSON_NAME] [PERSON_NAME]" at bounding box center [640, 442] width 325 height 14
paste input "Kempuraj Duraisamy1"
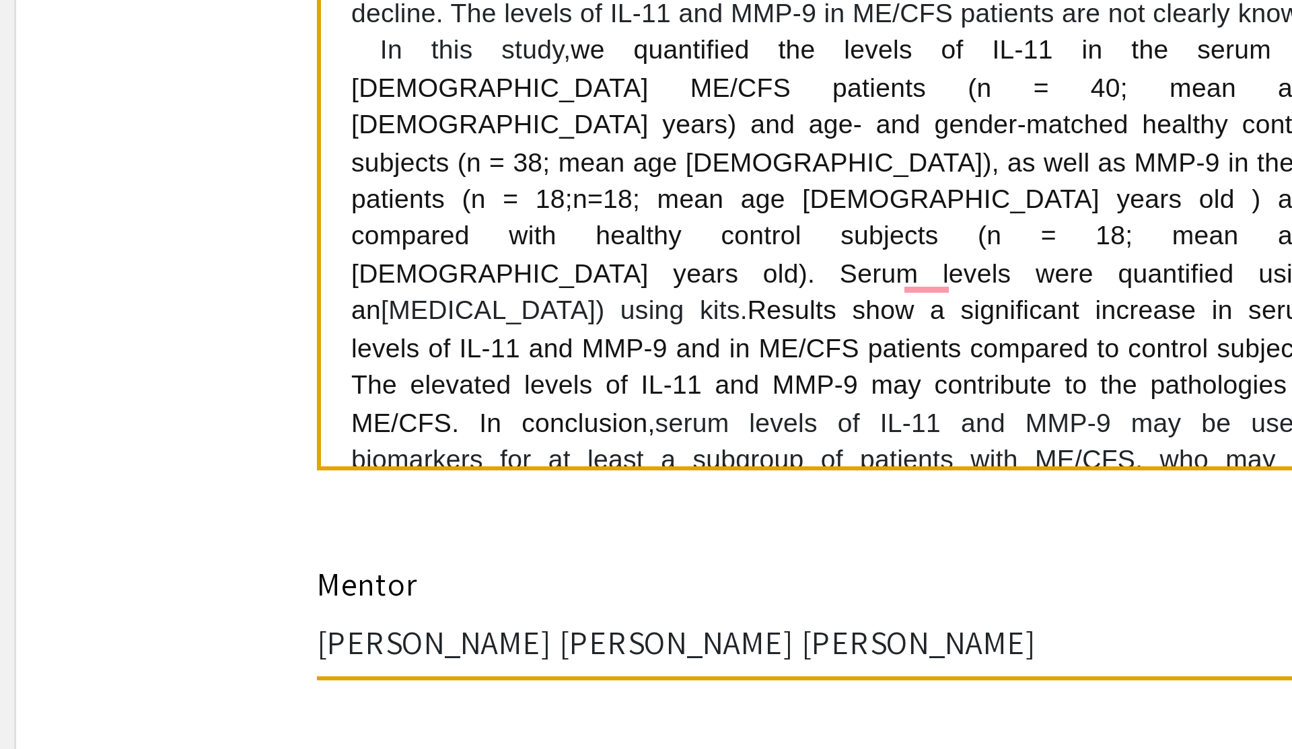
drag, startPoint x: 588, startPoint y: 445, endPoint x: 712, endPoint y: 445, distance: 124.4
click at [712, 445] on input "[PERSON_NAME] [PERSON_NAME] [PERSON_NAME]" at bounding box center [640, 442] width 325 height 14
type input "[PERSON_NAME] [PERSON_NAME]"
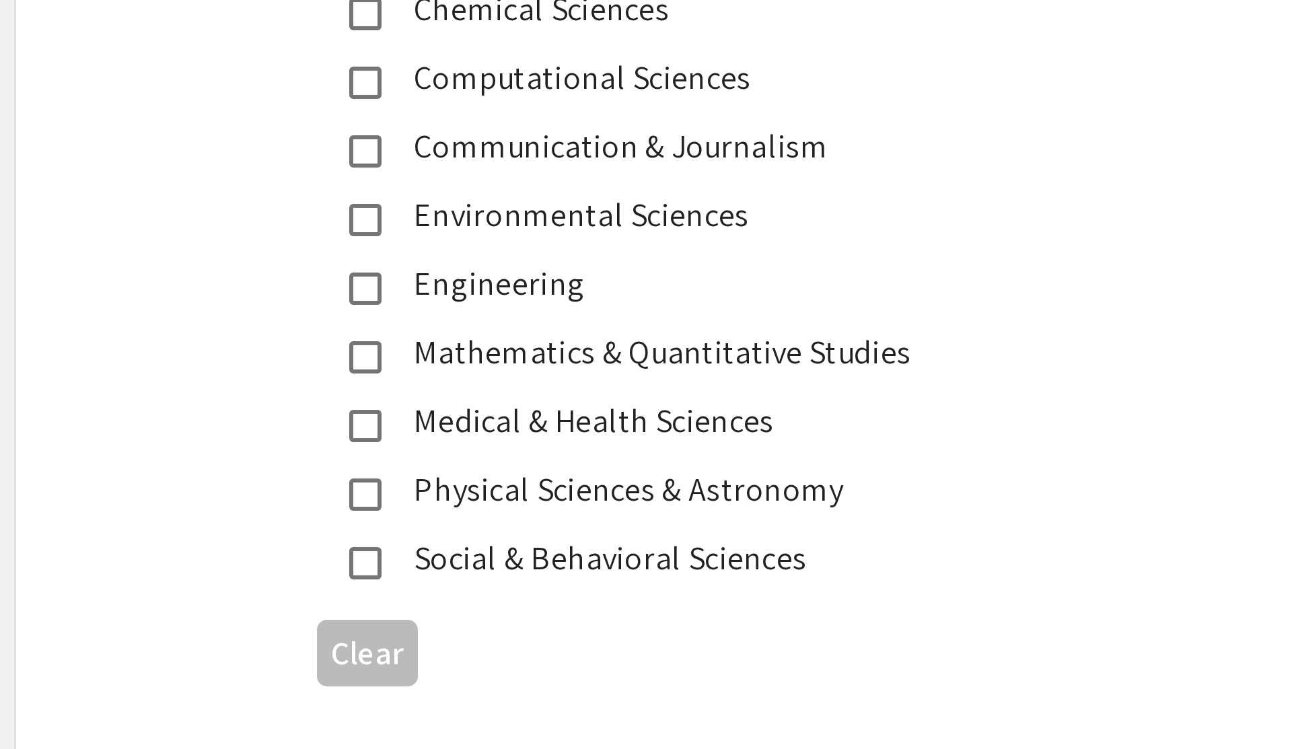
scroll to position [1359, 0]
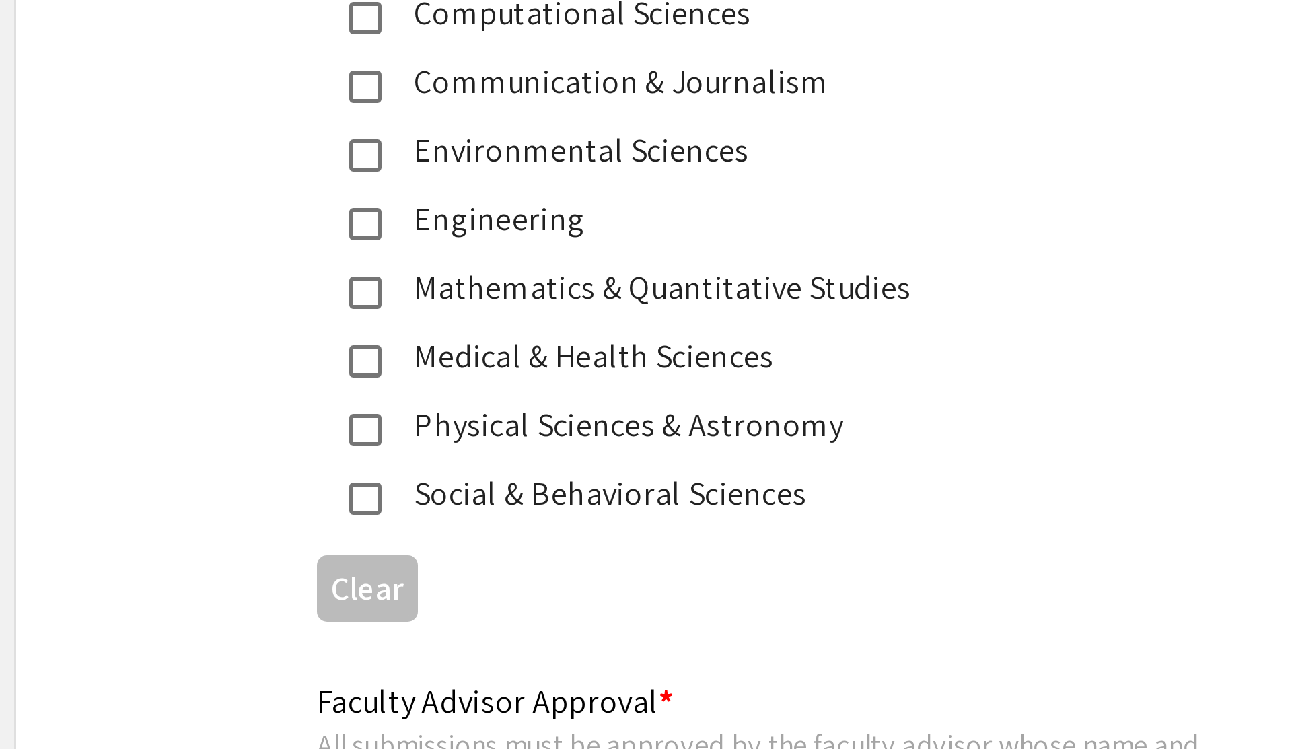
click at [496, 620] on mat-pseudo-checkbox at bounding box center [493, 619] width 11 height 11
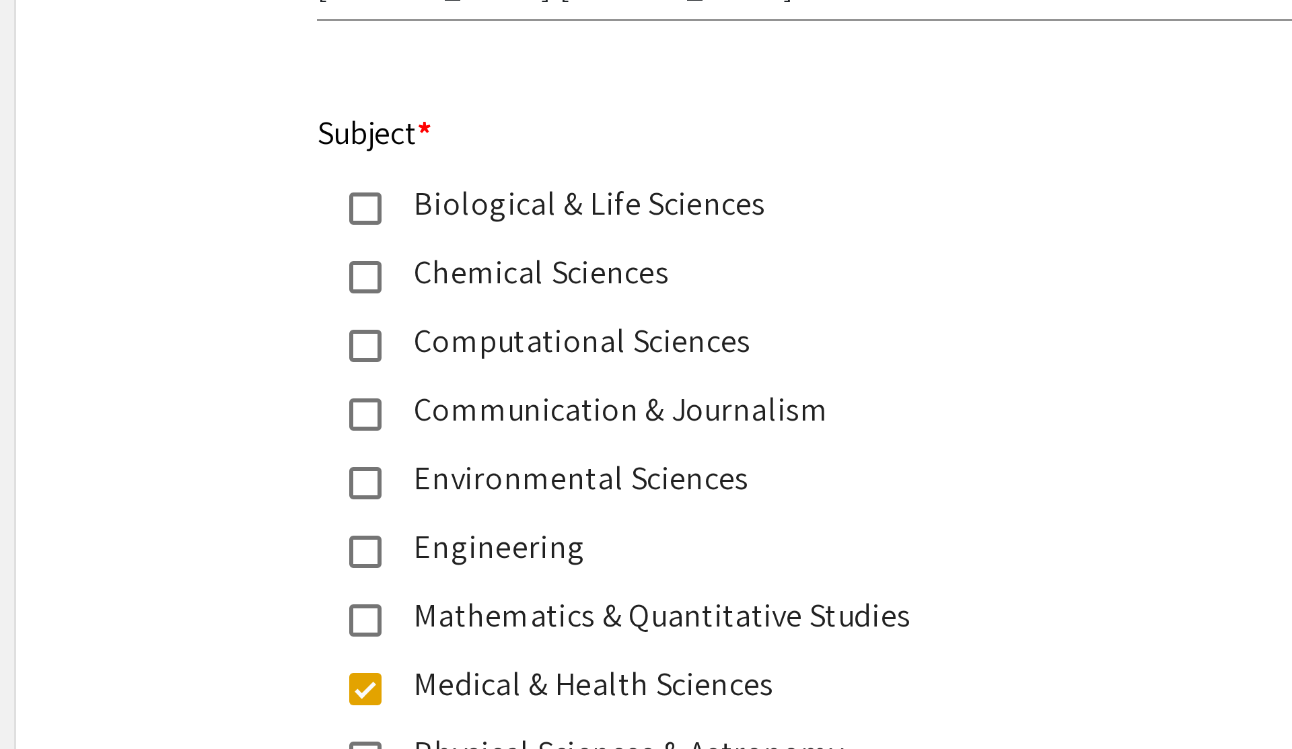
click at [492, 463] on mat-pseudo-checkbox at bounding box center [493, 459] width 11 height 11
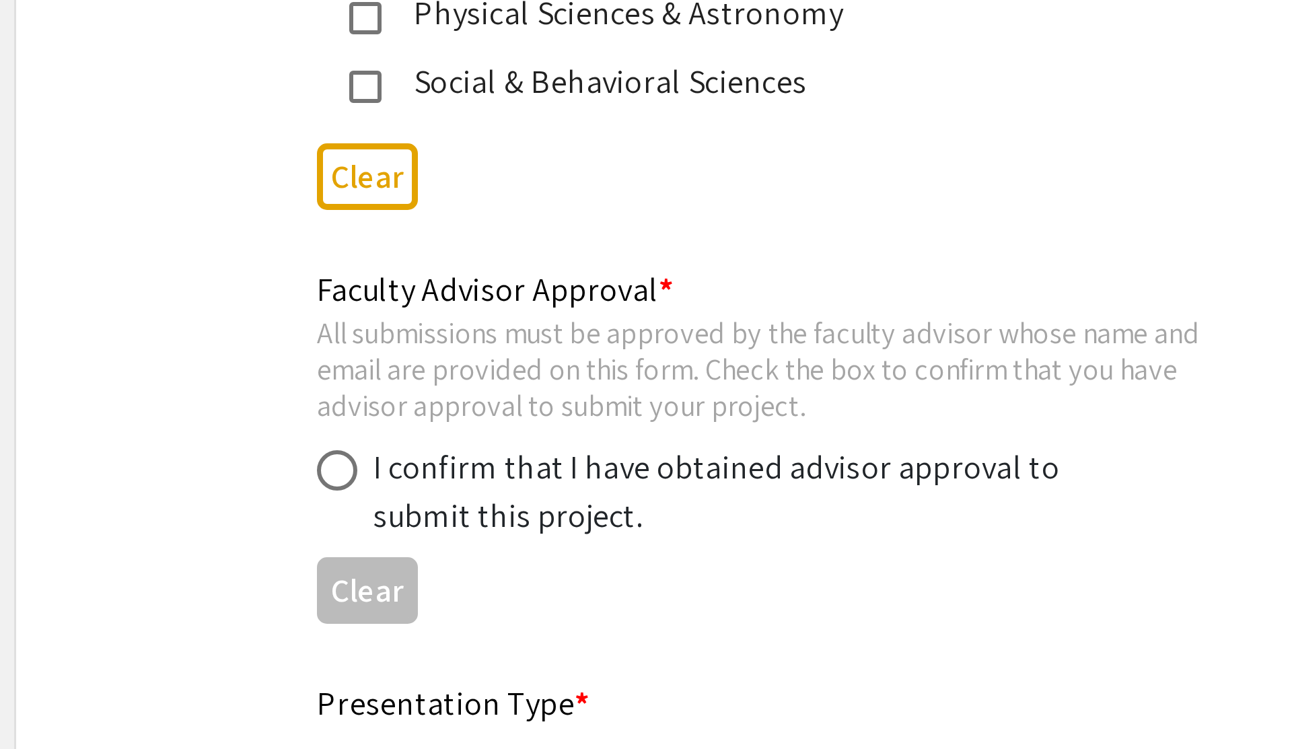
scroll to position [1521, 0]
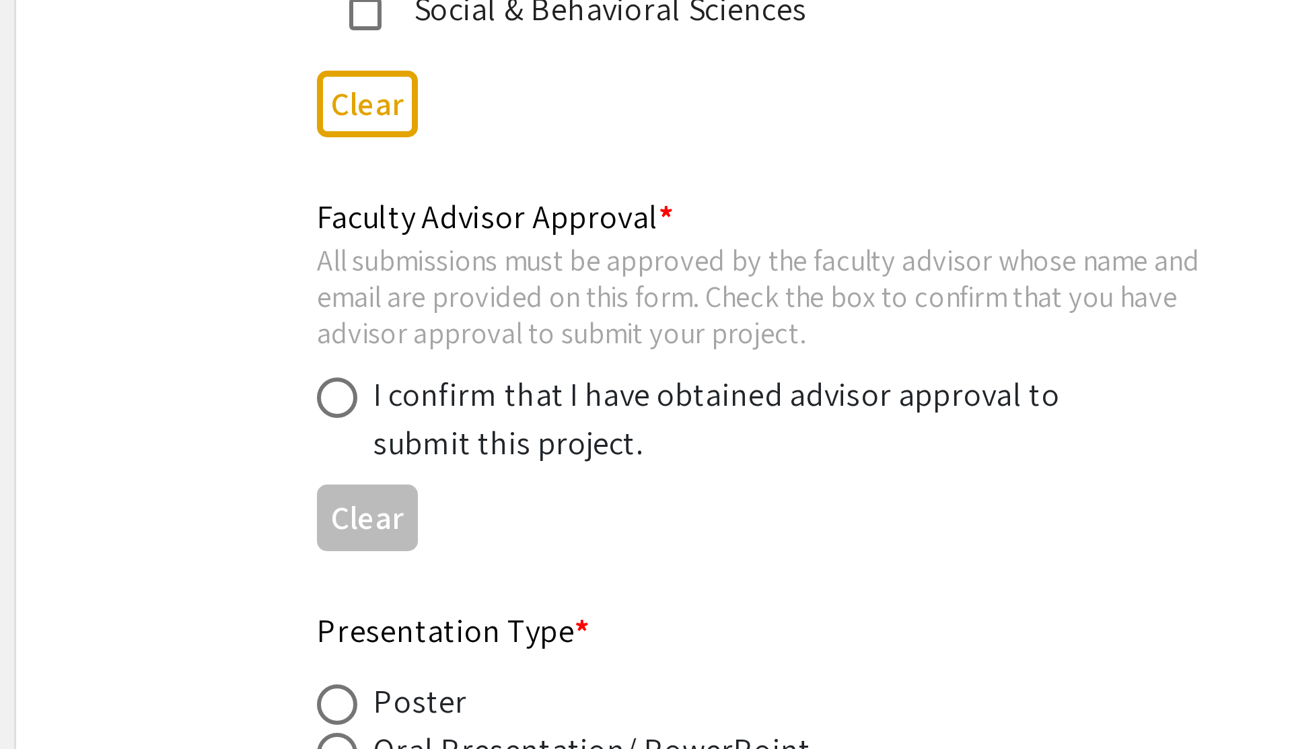
click at [490, 632] on span at bounding box center [484, 631] width 13 height 13
click at [490, 632] on input "radio" at bounding box center [484, 631] width 13 height 13
radio input "true"
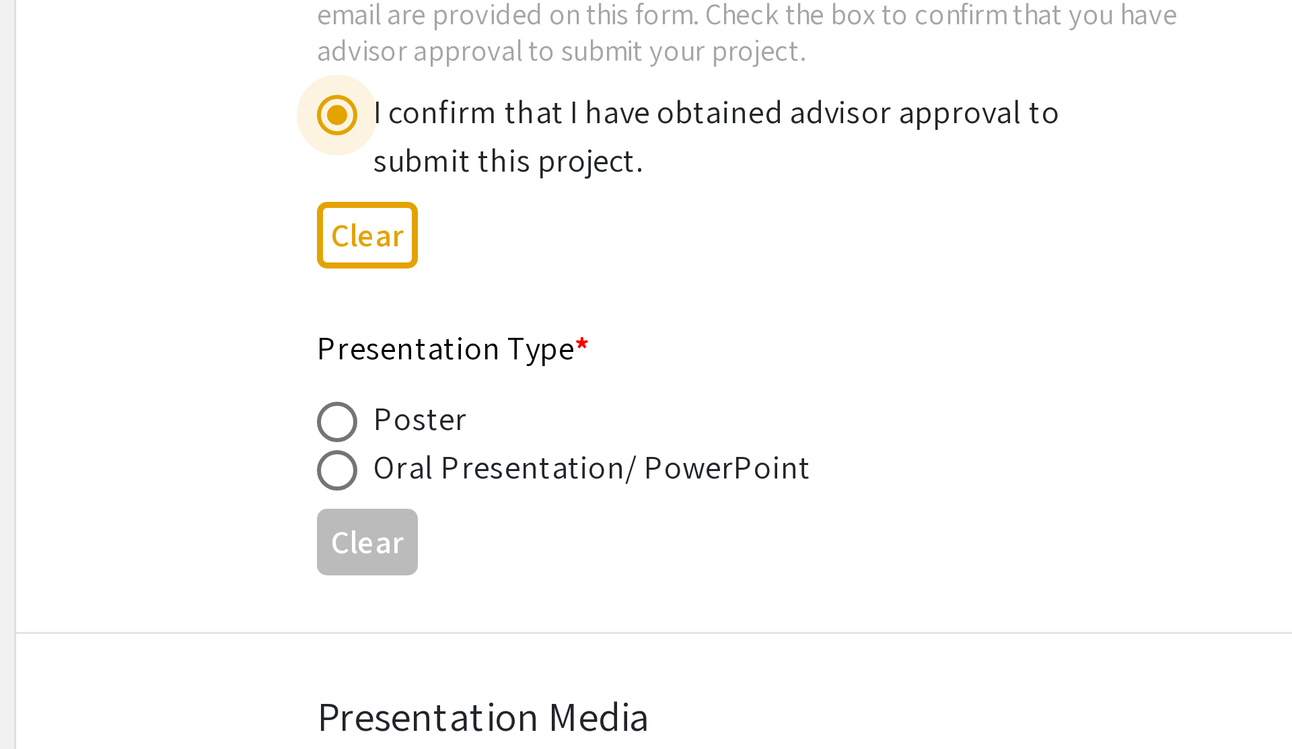
scroll to position [1616, 0]
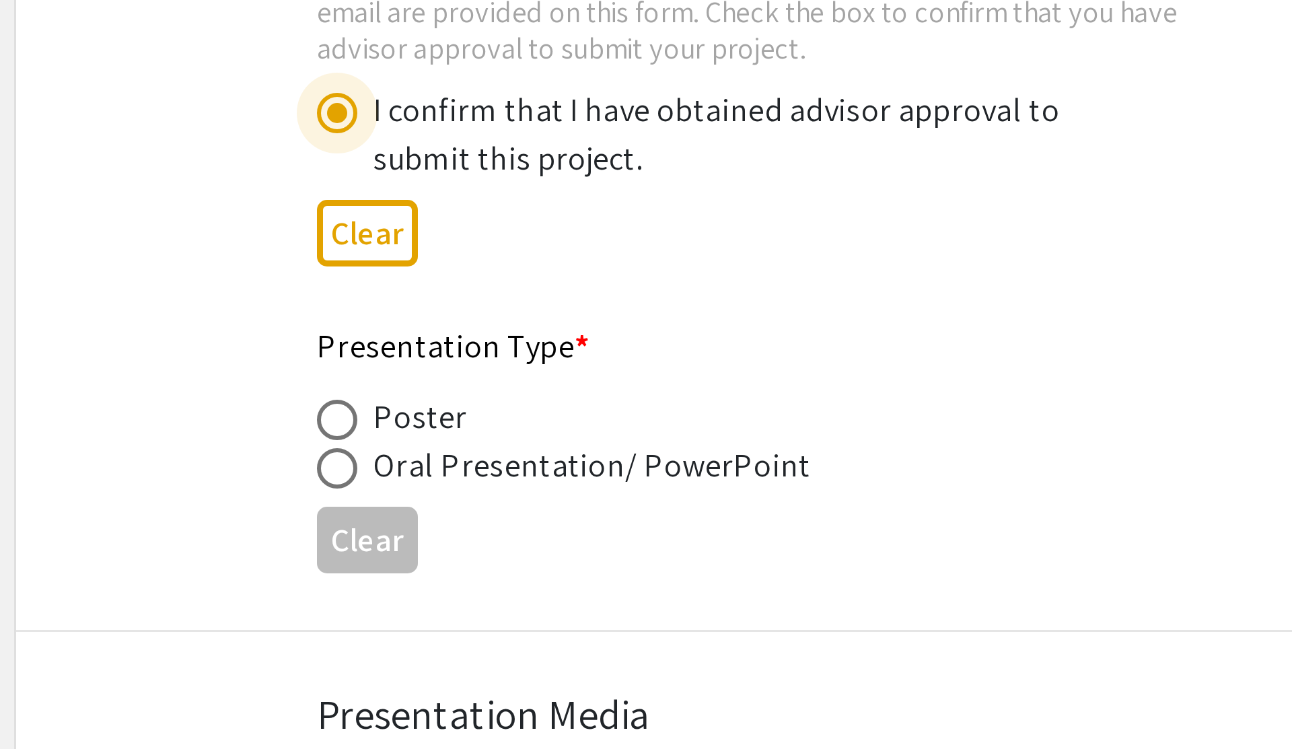
click at [483, 638] on span at bounding box center [484, 638] width 13 height 13
click at [483, 638] on input "radio" at bounding box center [484, 638] width 13 height 13
radio input "true"
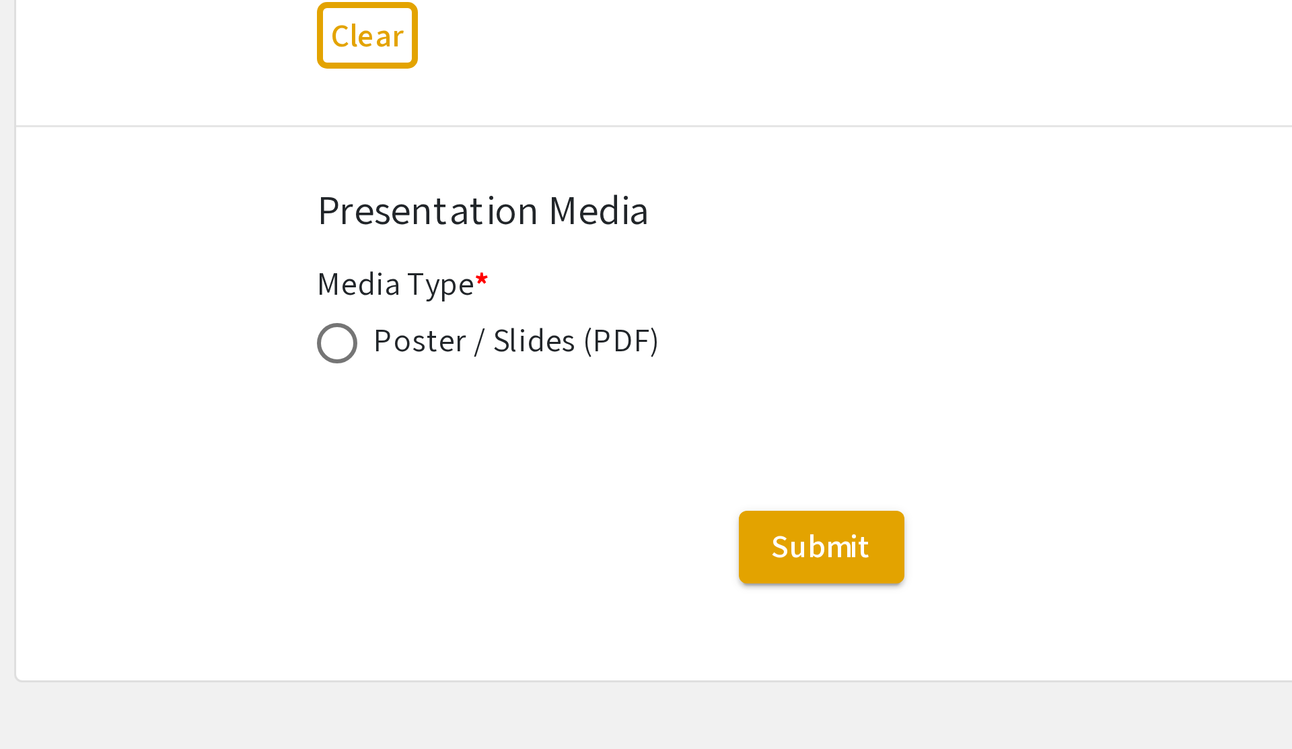
scroll to position [1785, 0]
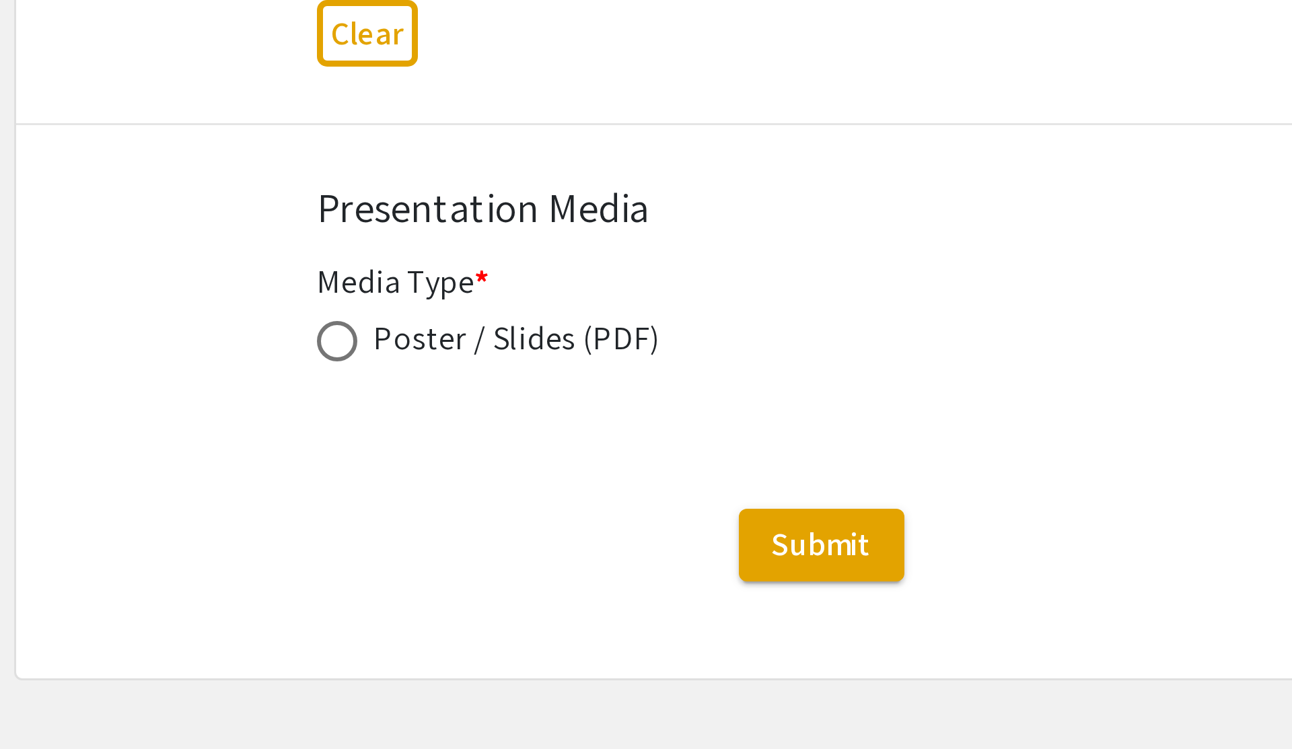
click at [489, 616] on span at bounding box center [484, 612] width 13 height 13
click at [489, 616] on input "radio" at bounding box center [484, 612] width 13 height 13
radio input "true"
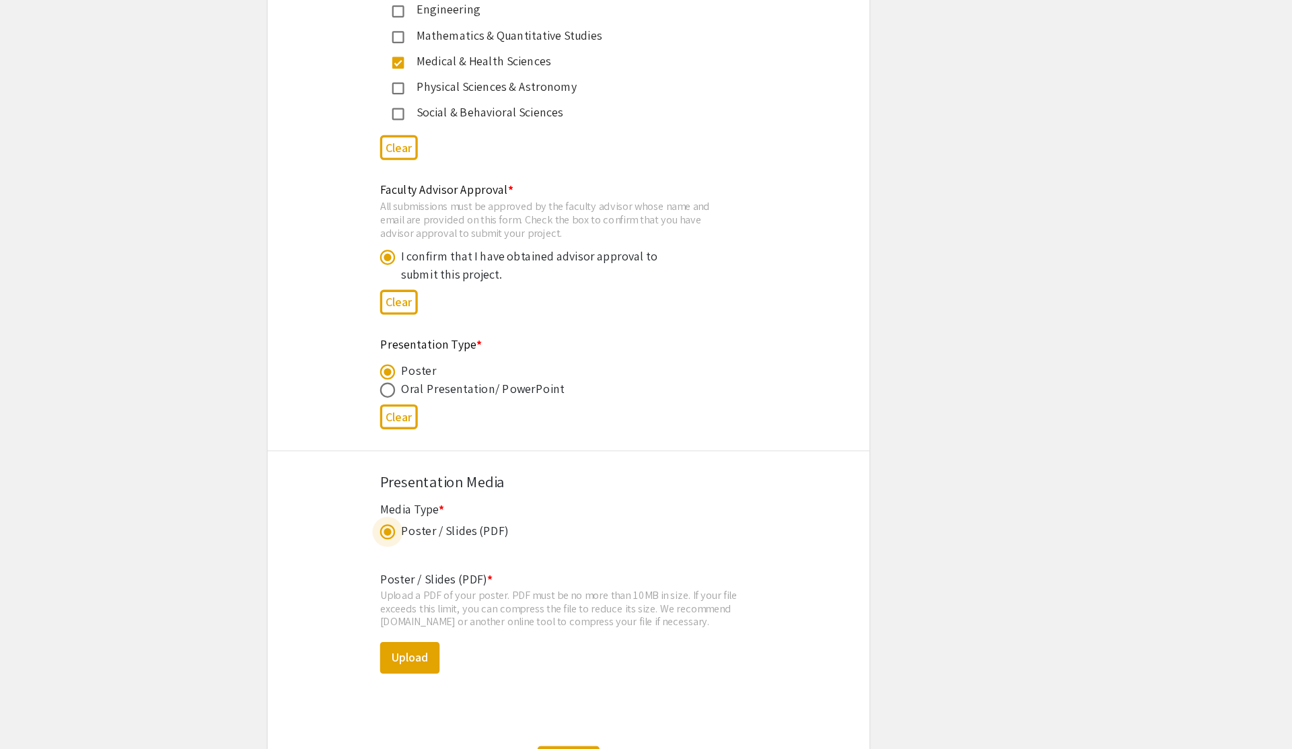
scroll to position [1849, 0]
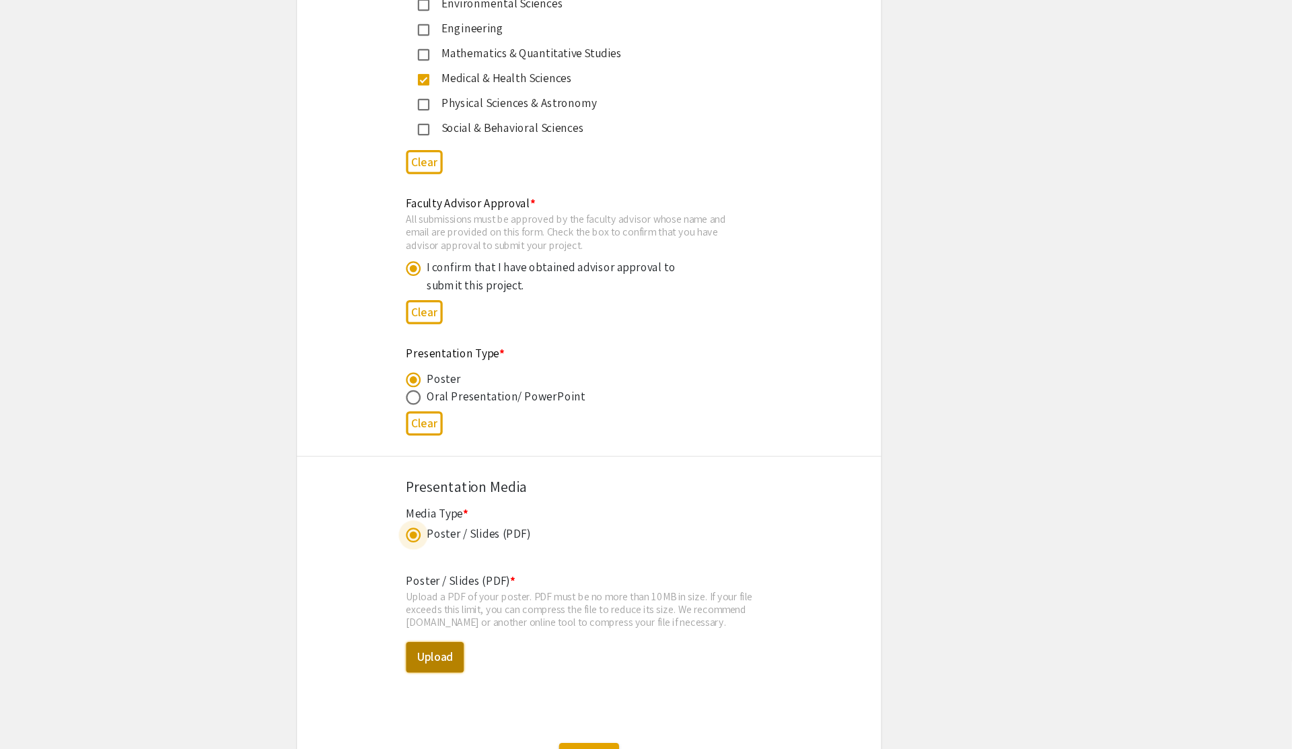
click at [497, 665] on button "Upload" at bounding box center [504, 660] width 53 height 28
click at [500, 665] on button "Upload" at bounding box center [504, 660] width 53 height 28
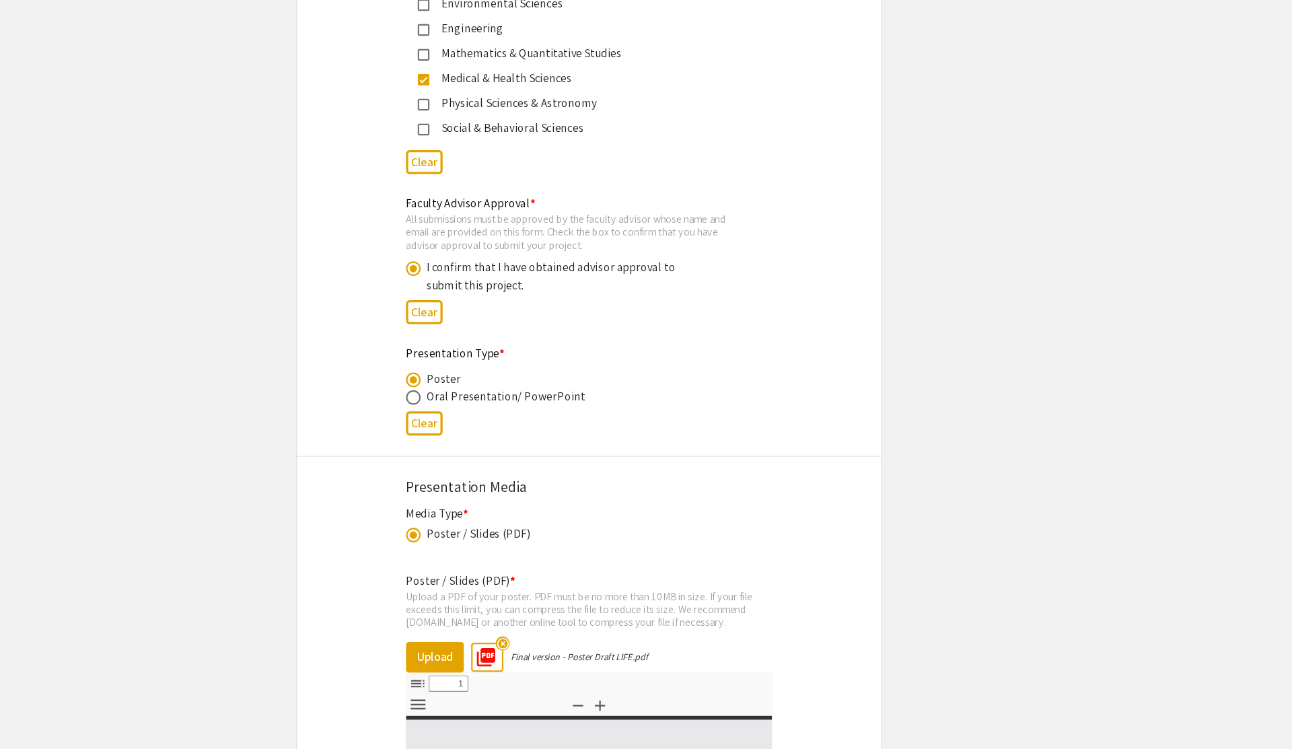
select select "custom"
type input "0"
select select "custom"
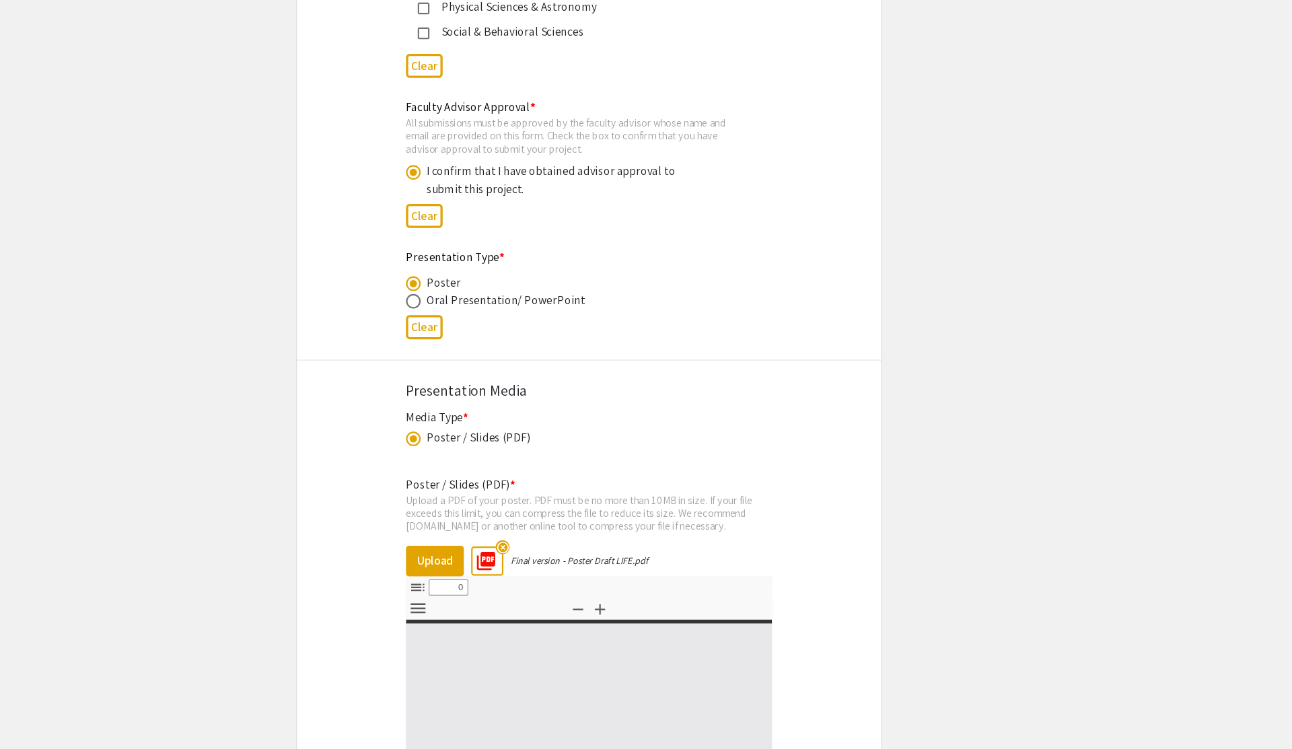
type input "1"
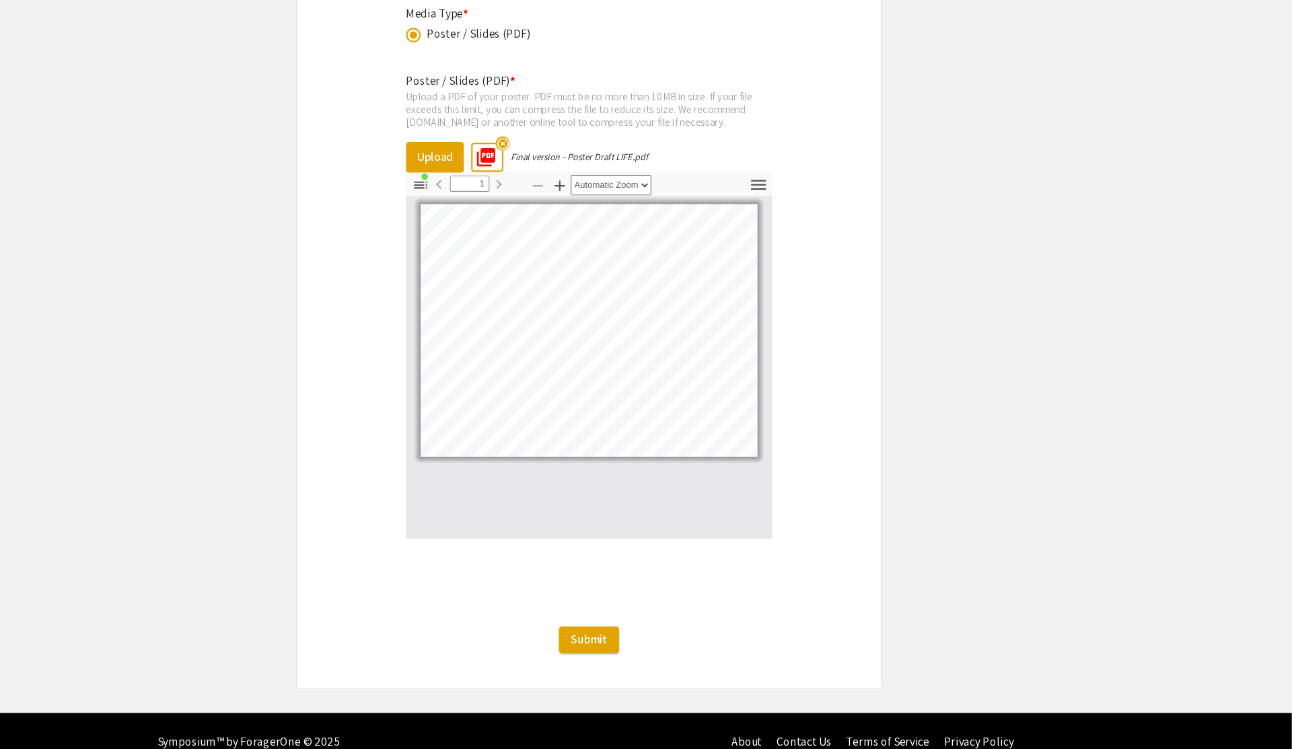
scroll to position [2310, 0]
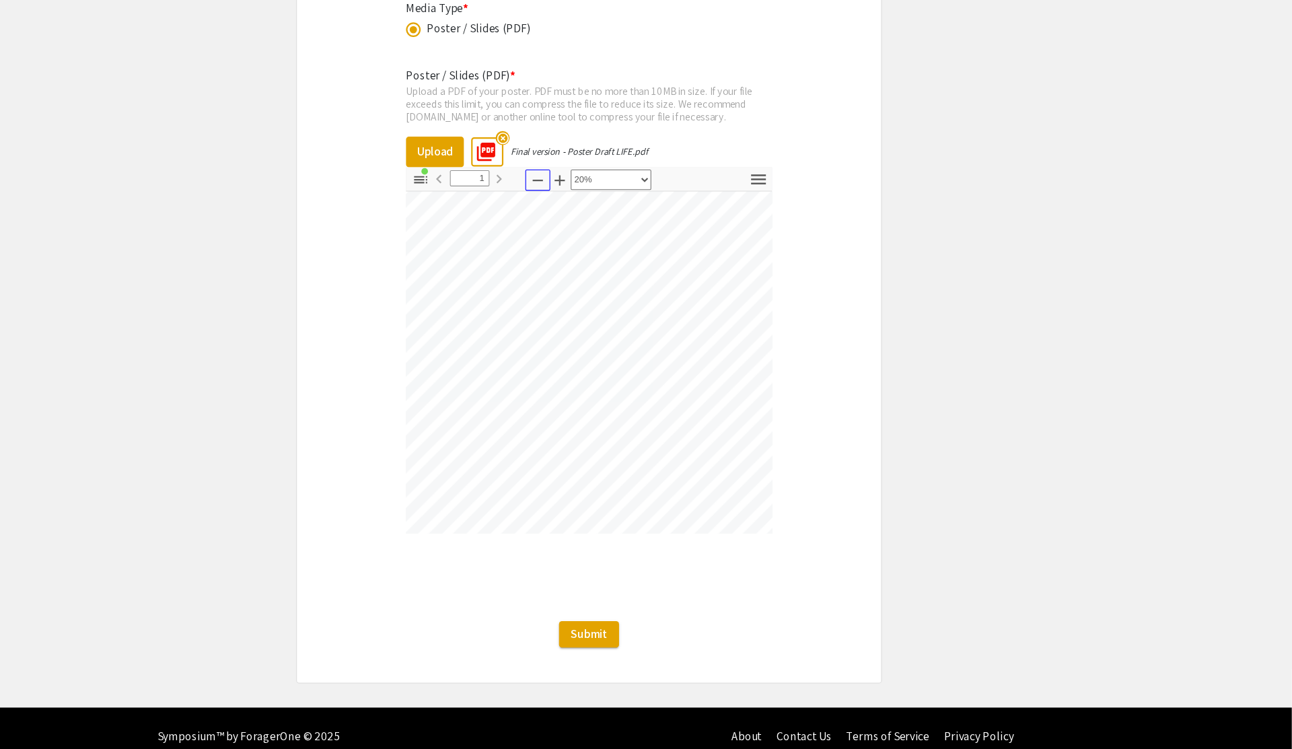
click at [602, 227] on icon "button" at bounding box center [599, 226] width 16 height 16
select select "custom"
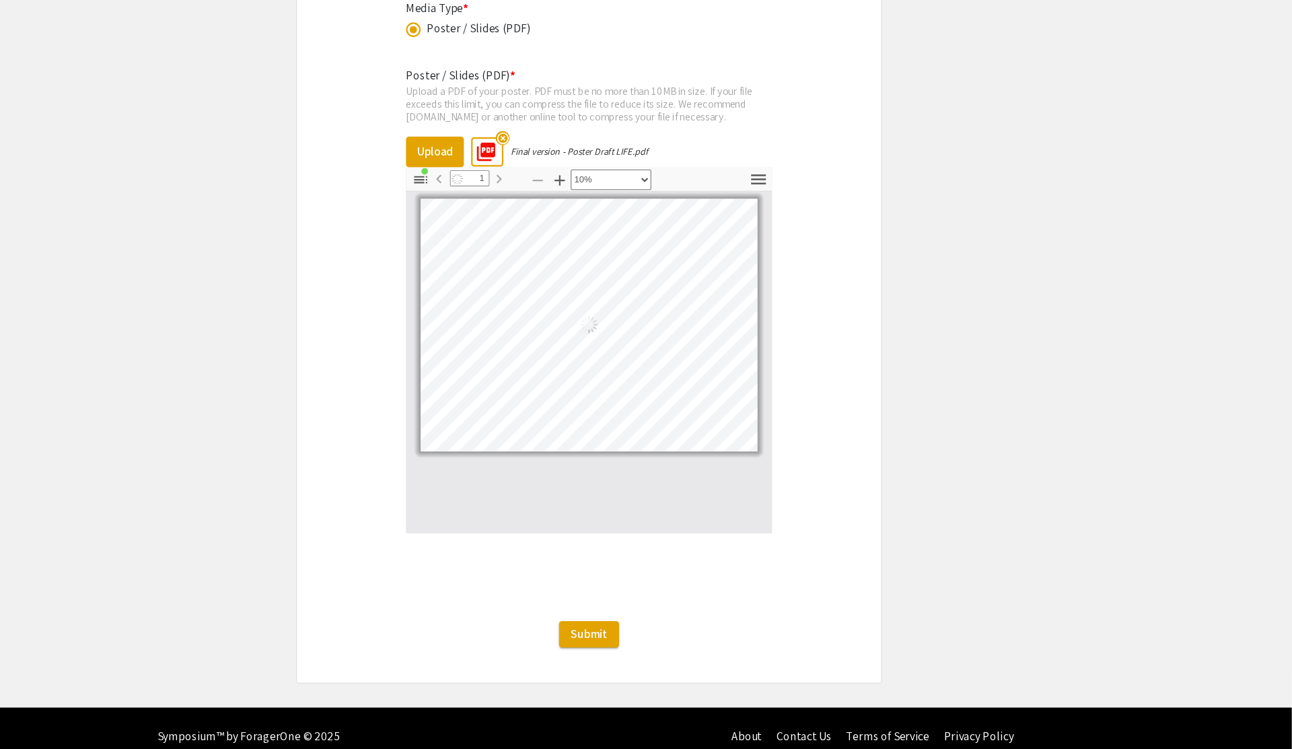
scroll to position [0, 0]
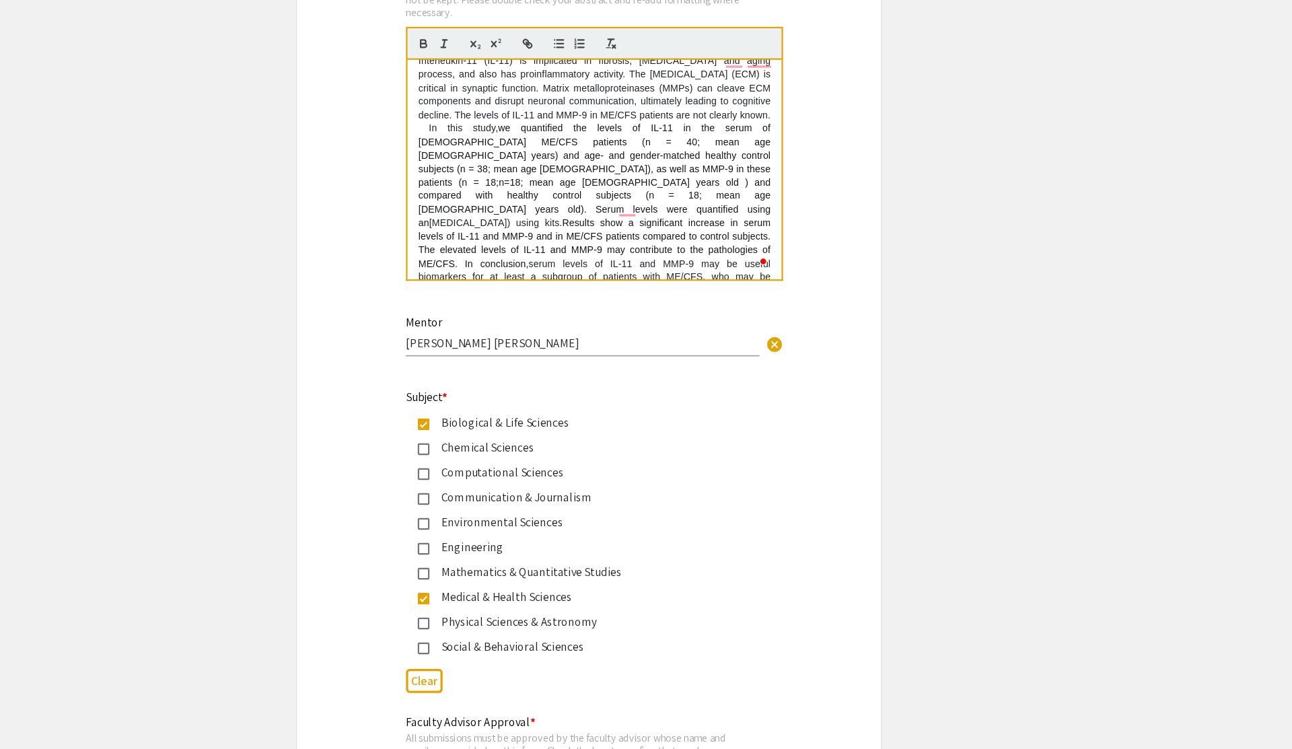
scroll to position [1425, 0]
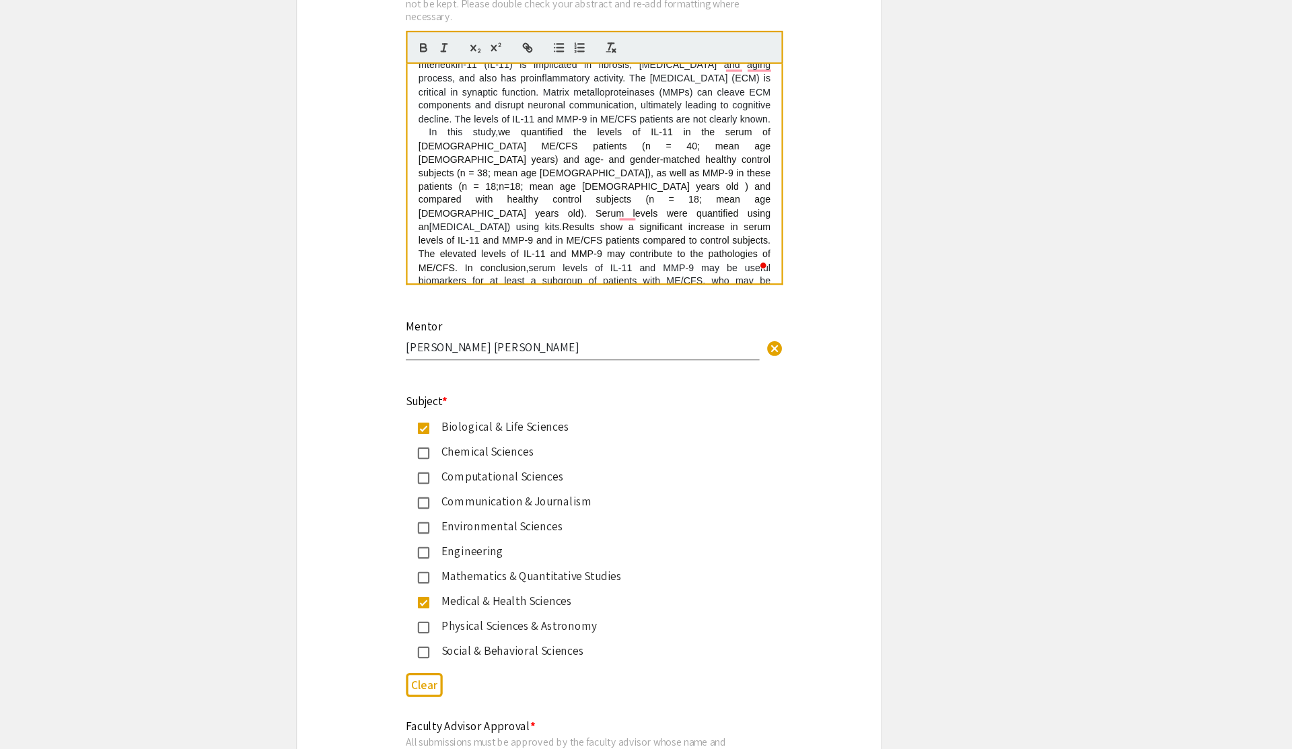
click at [681, 254] on p "Myalgic encephalomyelitis/chronic [MEDICAL_DATA] (ME/CFS) is a disease of unkno…" at bounding box center [651, 134] width 324 height 285
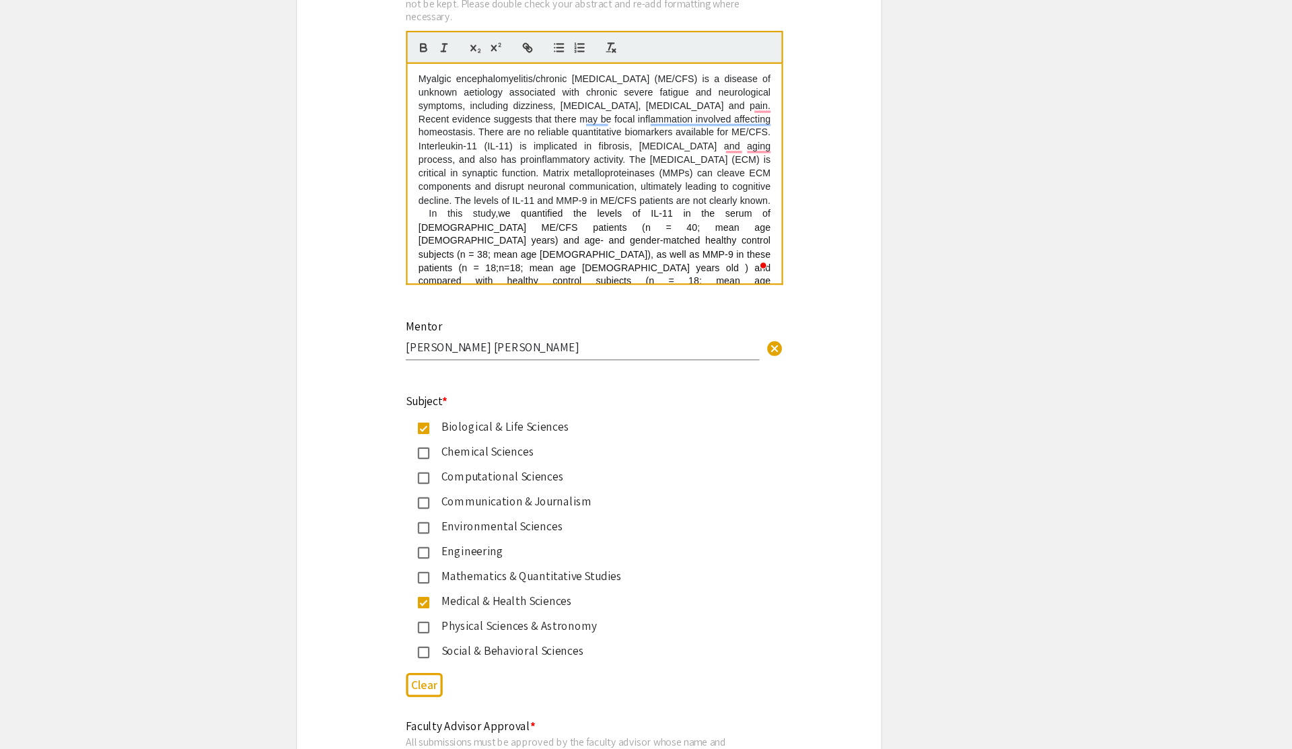
click at [1111, 215] on app-submissions "Symposium Presentation Submission 2025 Life Sciences [GEOGRAPHIC_DATA][US_STATE…" at bounding box center [646, 114] width 1292 height 2915
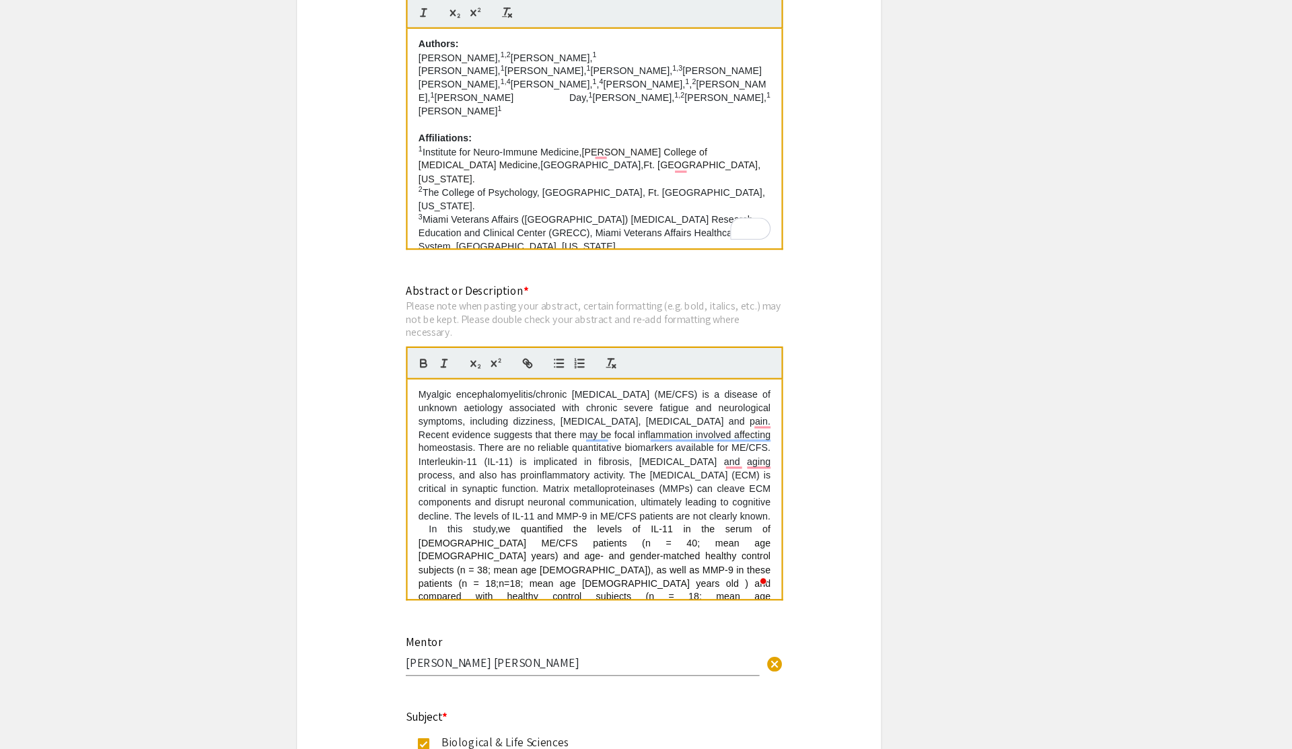
scroll to position [1106, 0]
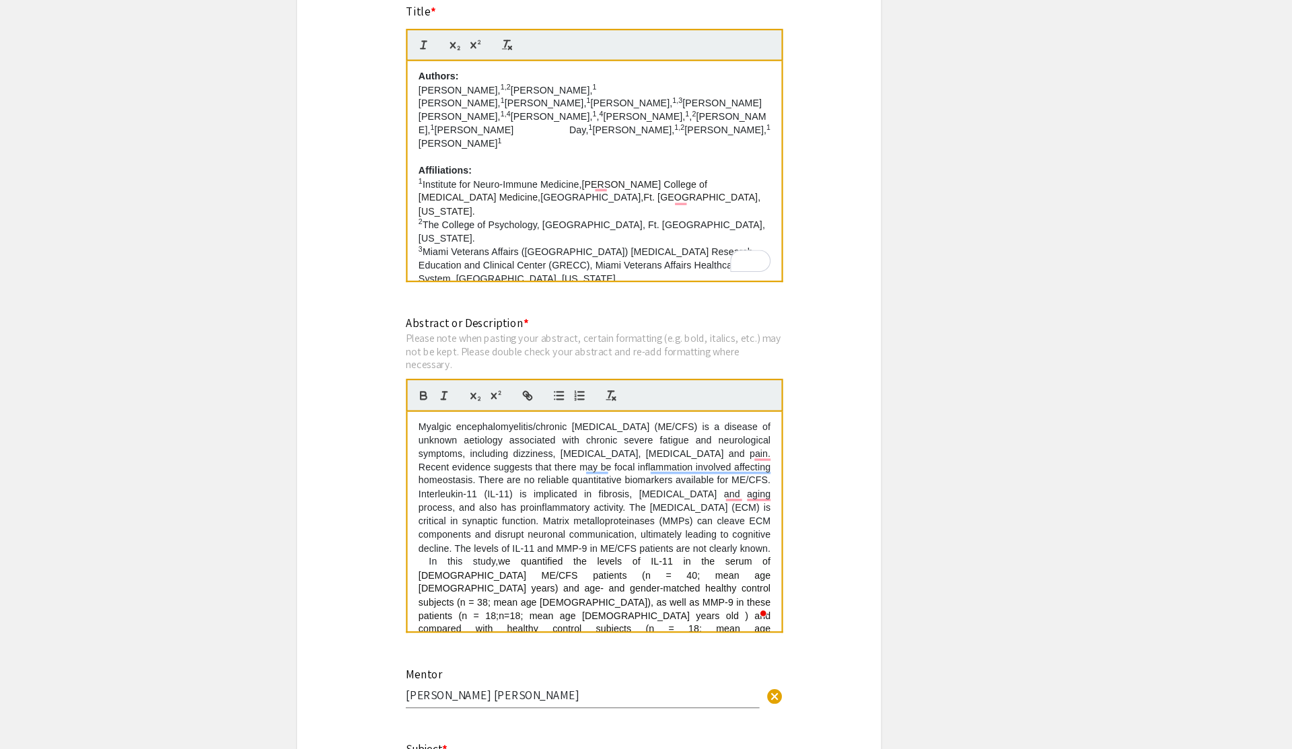
click at [615, 262] on p "4 Halmos College of Arts and Sciences, [GEOGRAPHIC_DATA], Ft. [GEOGRAPHIC_DATA]…" at bounding box center [651, 274] width 324 height 25
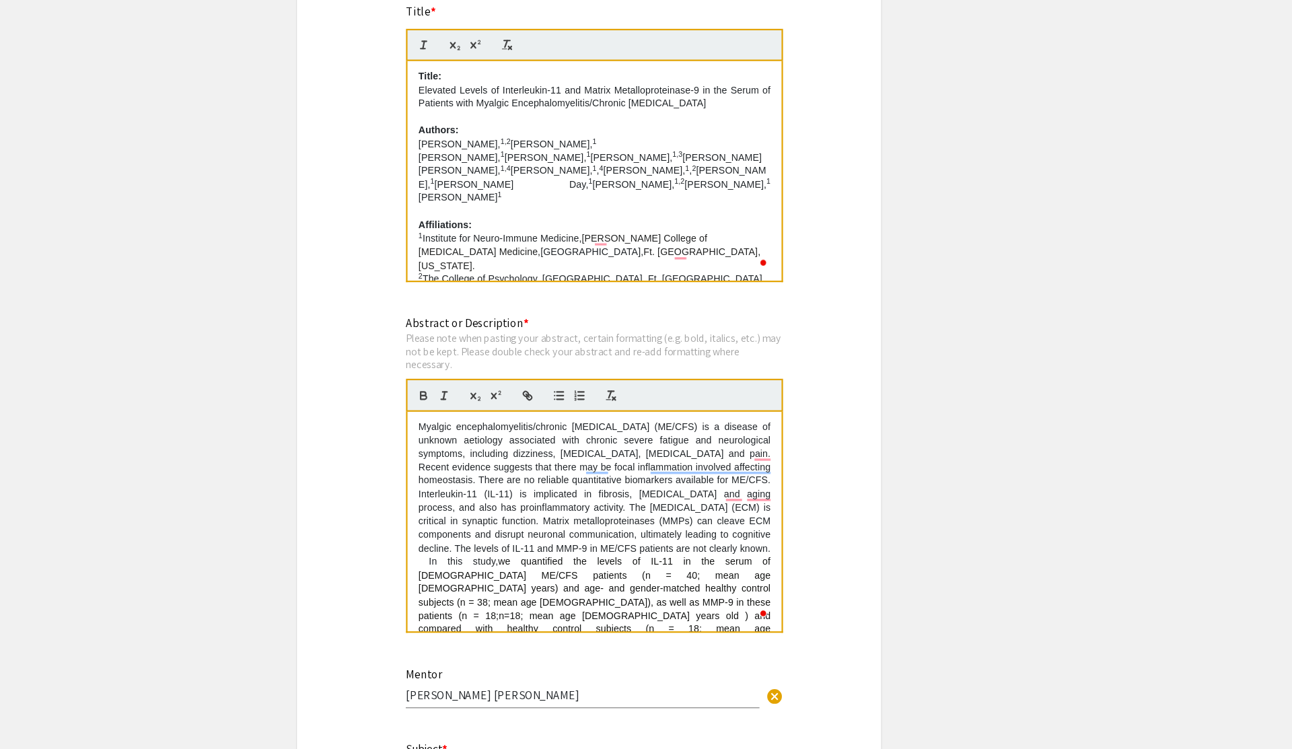
click at [1117, 171] on app-submissions "Symposium Presentation Submission 2025 Life Sciences [GEOGRAPHIC_DATA][US_STATE…" at bounding box center [646, 434] width 1292 height 2915
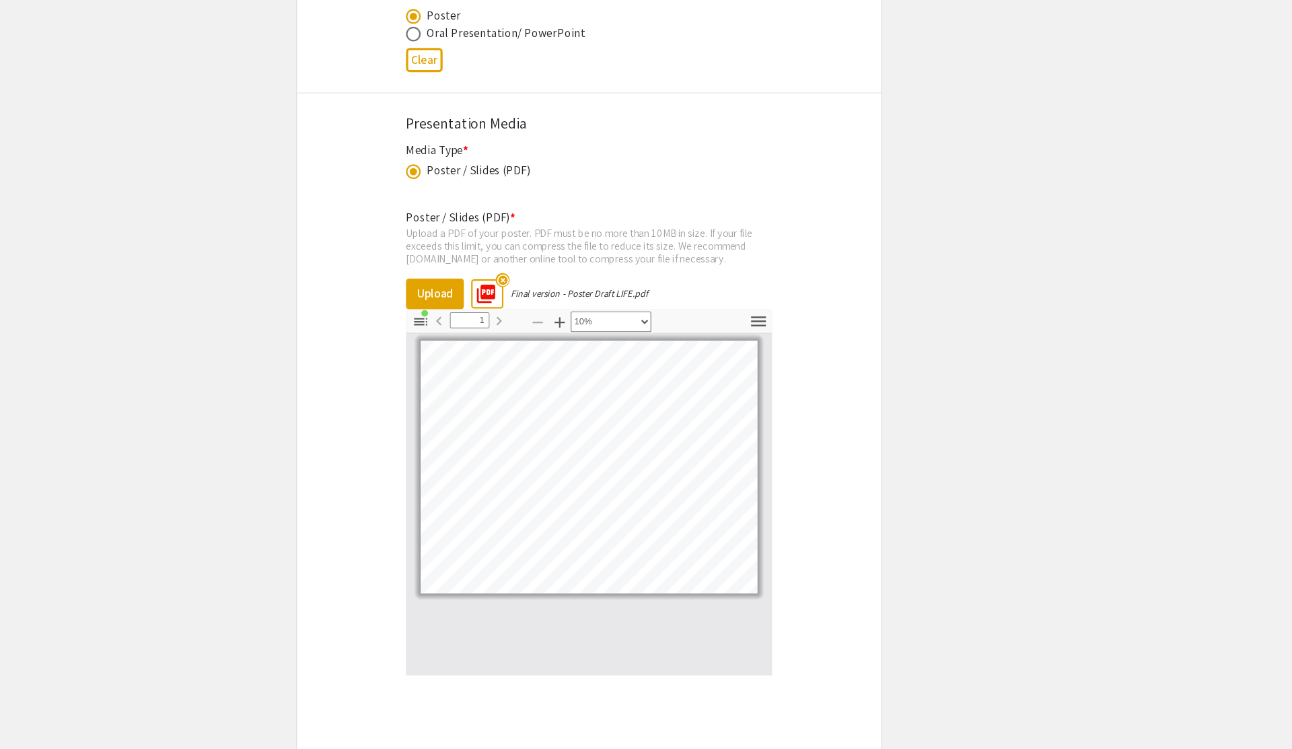
scroll to position [2329, 0]
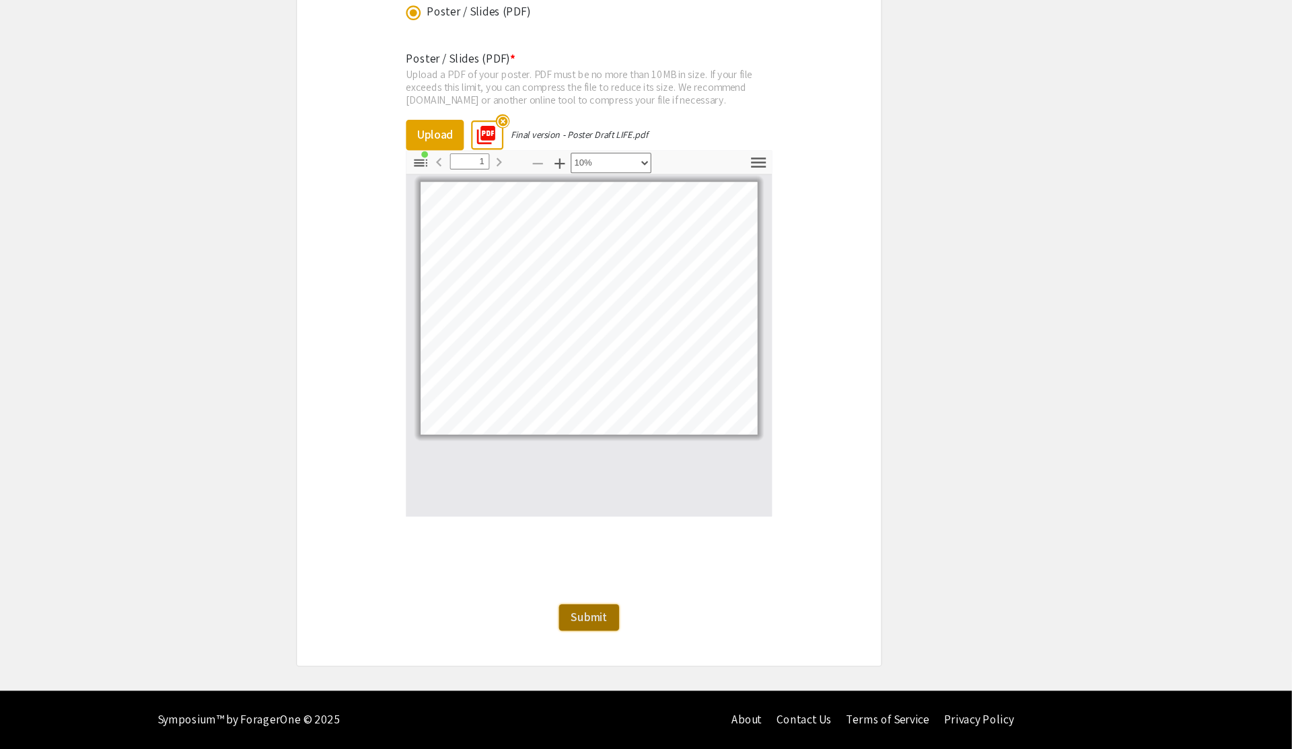
click at [648, 634] on span "Submit" at bounding box center [646, 627] width 34 height 14
